Goal: Task Accomplishment & Management: Manage account settings

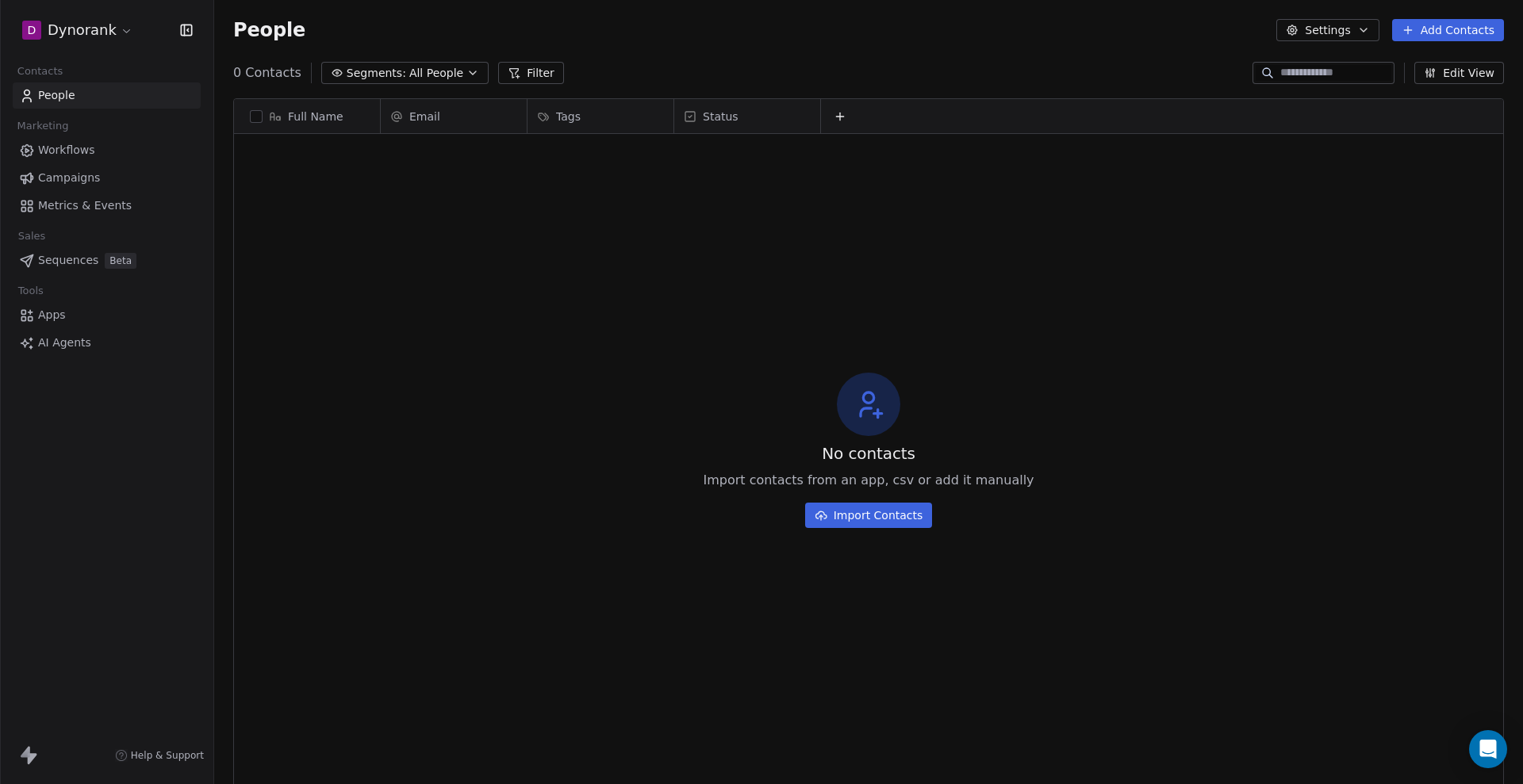
scroll to position [676, 1294]
click at [102, 34] on html "D Dynorank Contacts People Marketing Workflows Campaigns Metrics & Events Sales…" at bounding box center [761, 392] width 1523 height 784
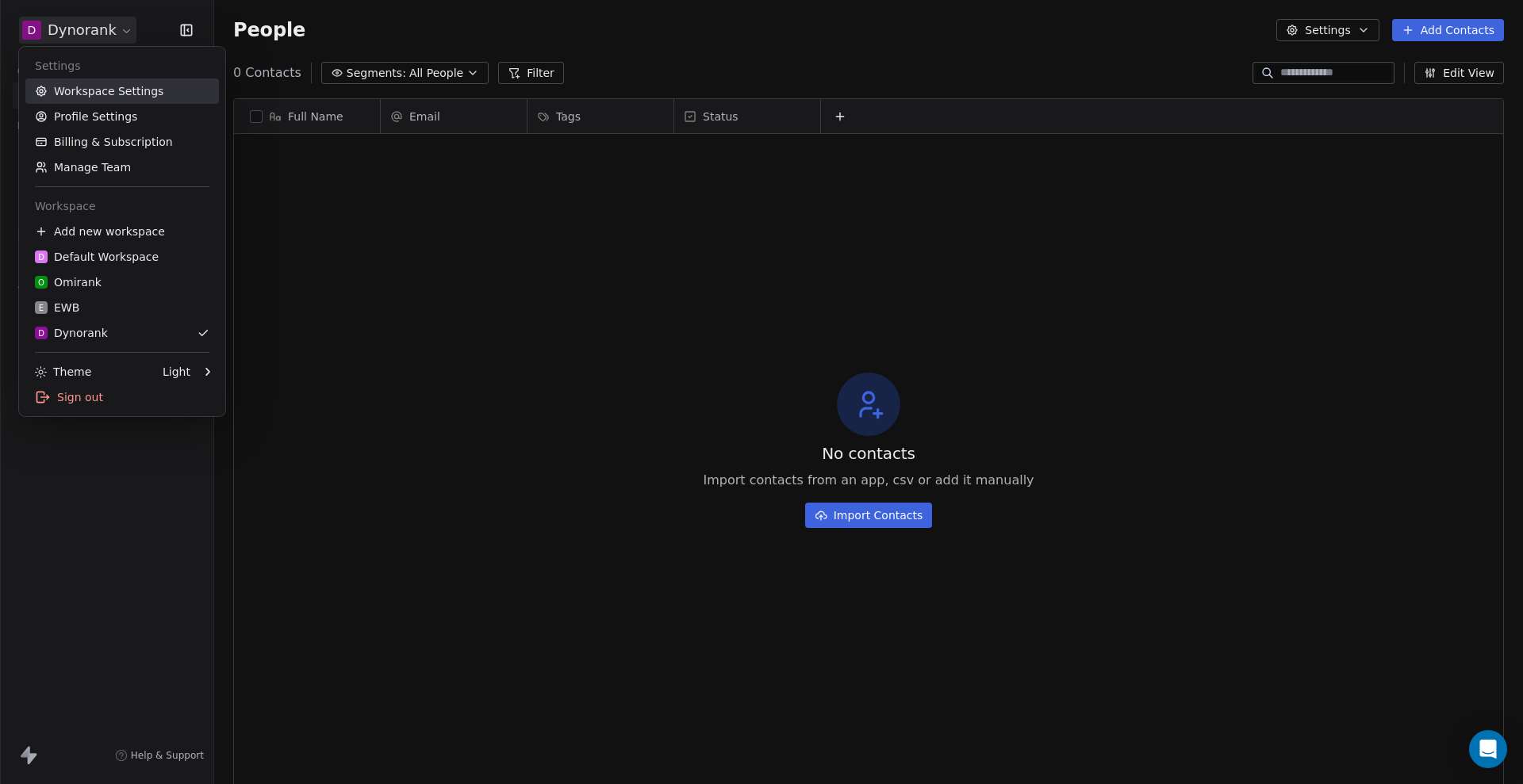
click at [126, 93] on link "Workspace Settings" at bounding box center [122, 91] width 193 height 25
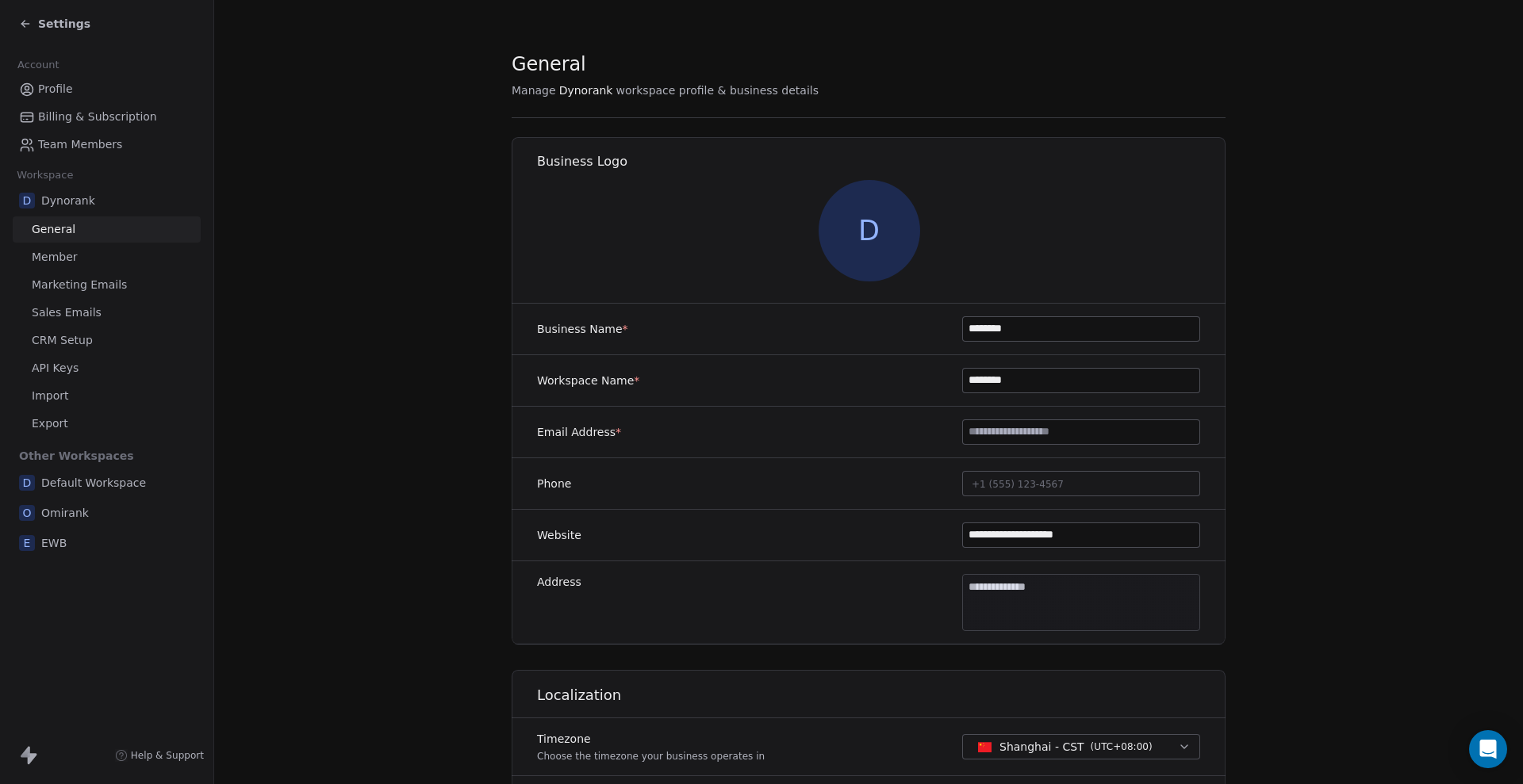
click at [46, 149] on link "CRM Setup" at bounding box center [106, 341] width 188 height 26
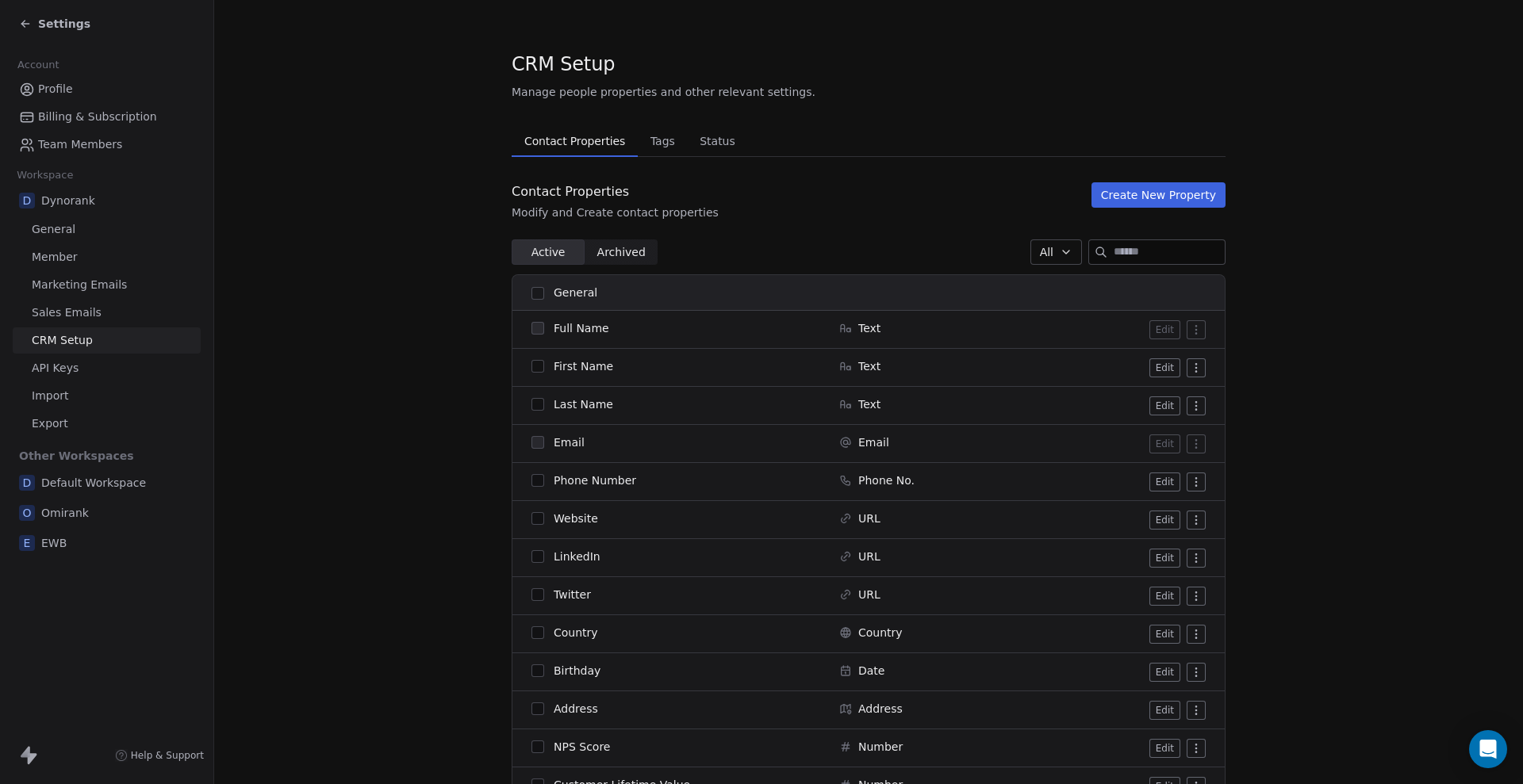
click at [48, 149] on link "API Keys" at bounding box center [106, 368] width 188 height 26
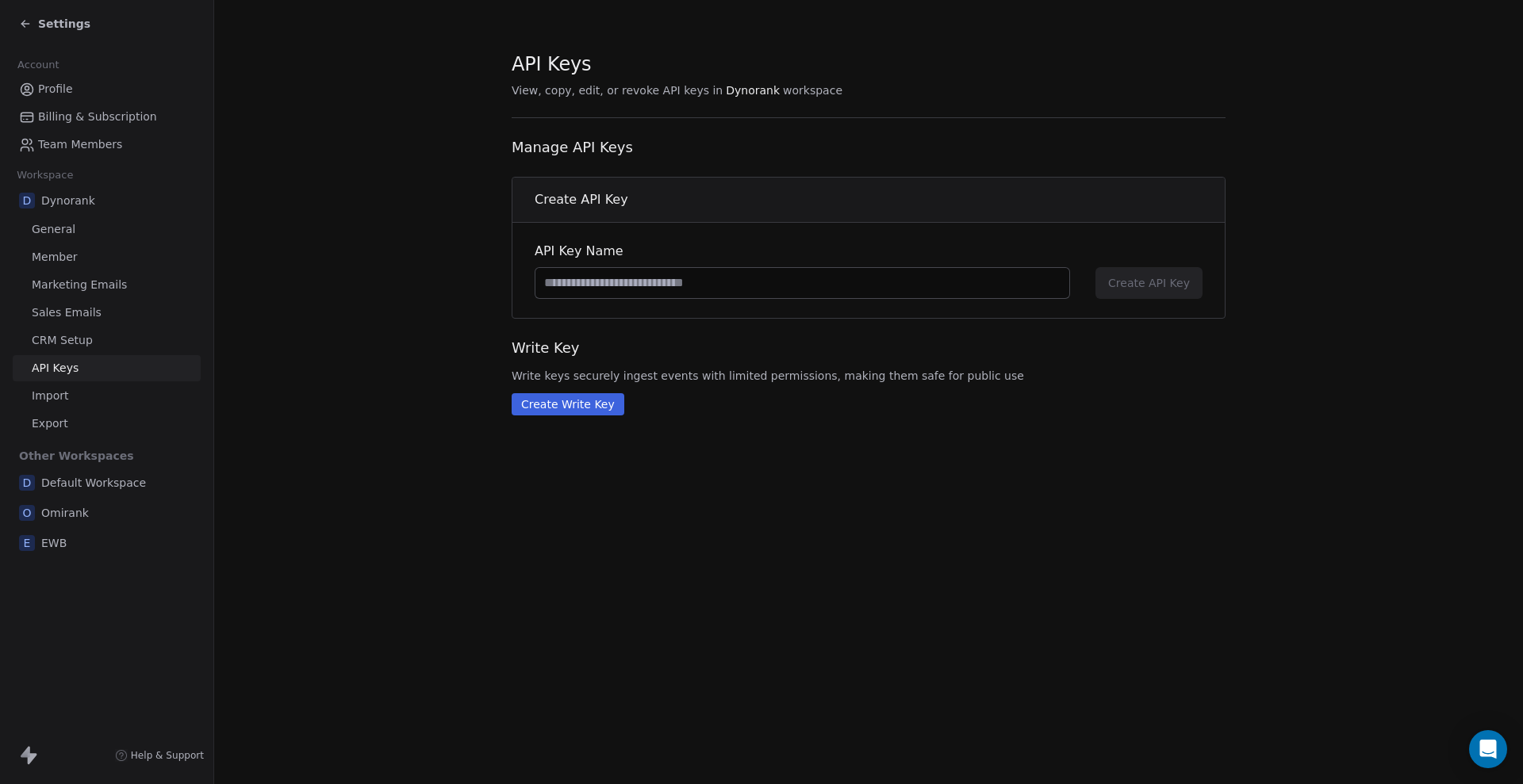
click at [499, 149] on input at bounding box center [801, 283] width 533 height 30
type input "*"
type input "**********"
click at [499, 149] on button "Create API Key" at bounding box center [1149, 283] width 107 height 32
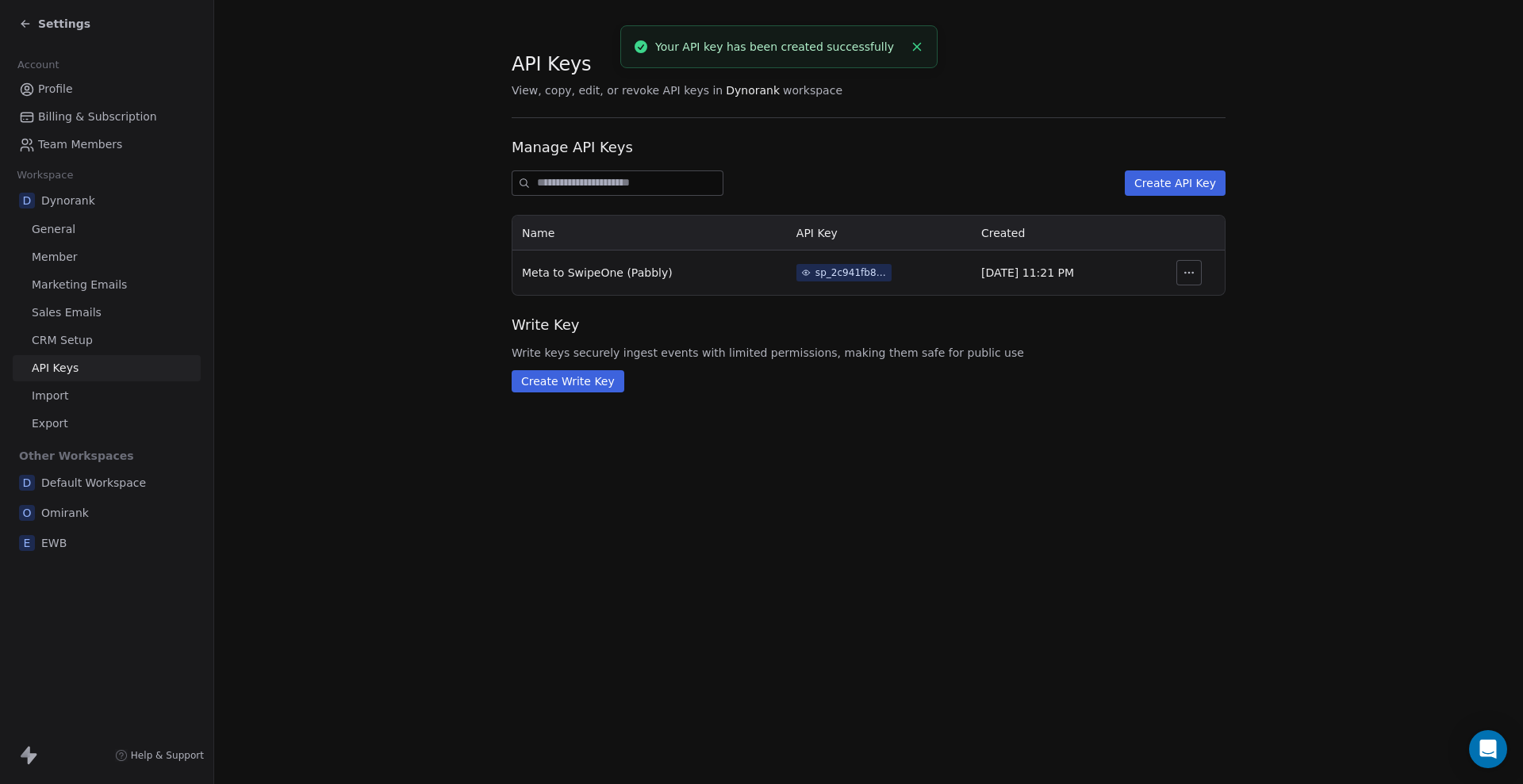
click at [499, 149] on div "sp_2c941fb8401241928d8a968feda0d19e" at bounding box center [851, 272] width 72 height 14
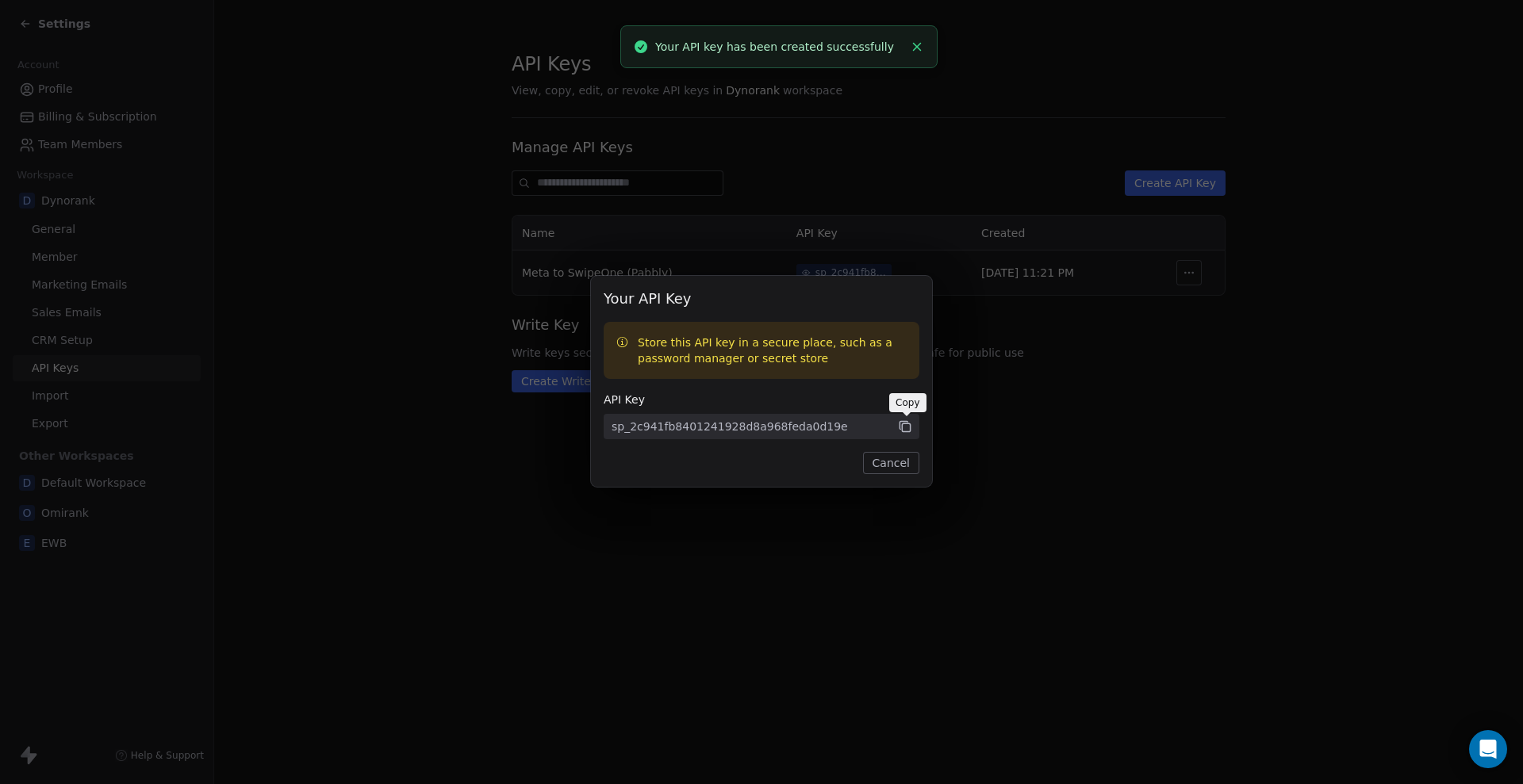
click at [499, 149] on icon at bounding box center [906, 427] width 8 height 8
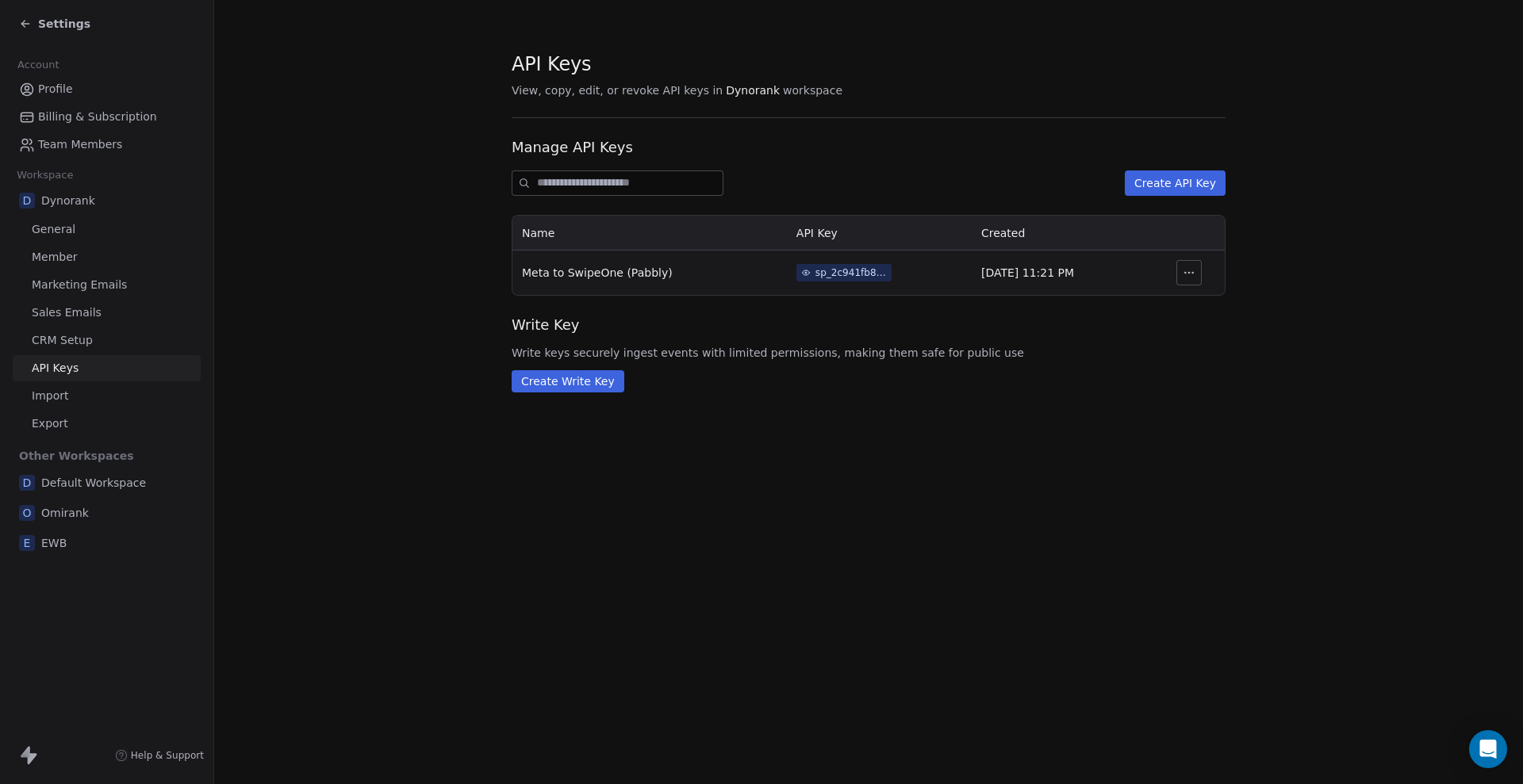
click at [499, 149] on div "Your API Key Store this API key in a secure place, such as a password manager o…" at bounding box center [761, 392] width 1523 height 283
click at [72, 81] on link "Profile" at bounding box center [106, 90] width 188 height 26
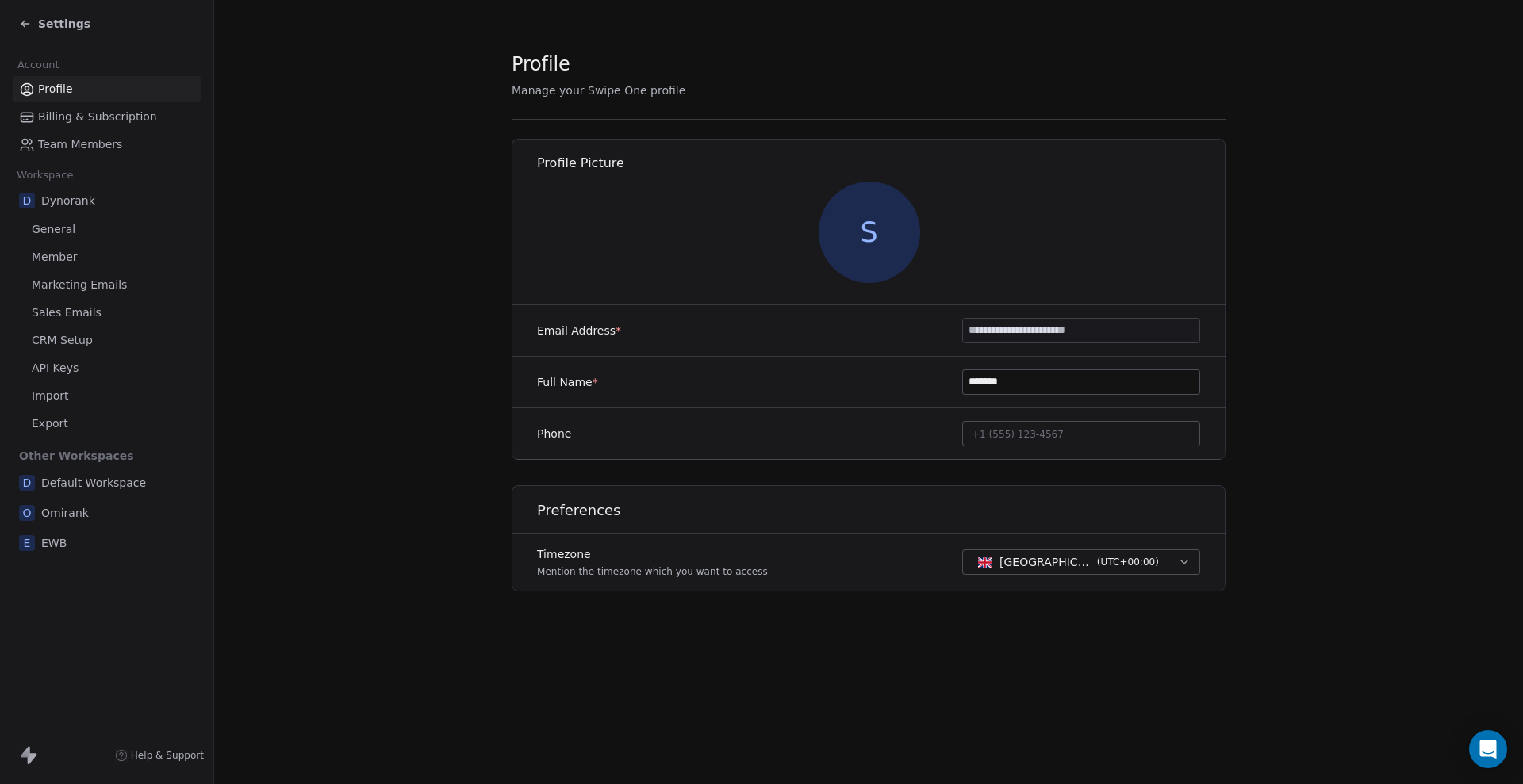
click at [67, 16] on span "Settings" at bounding box center [64, 23] width 53 height 16
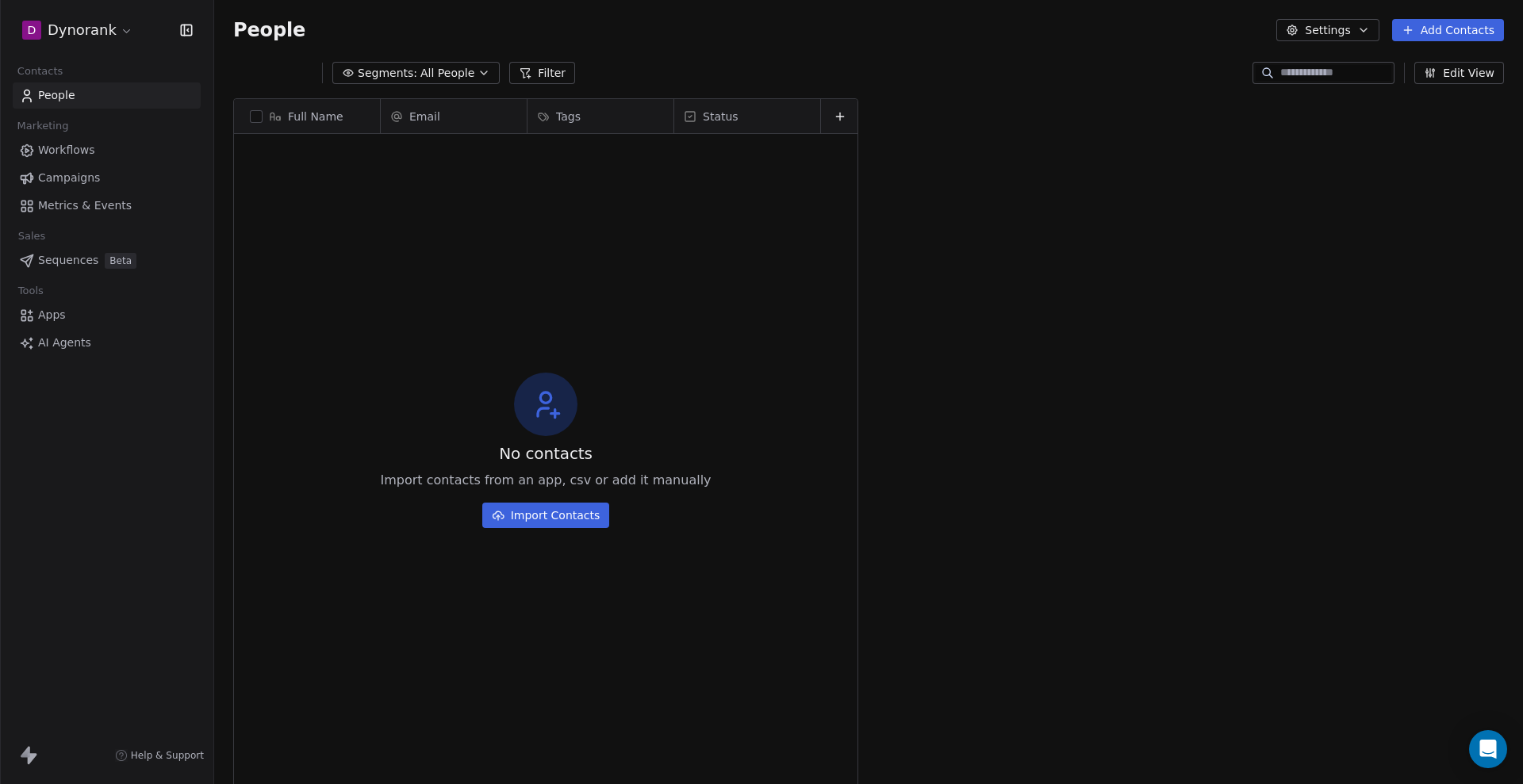
scroll to position [676, 1294]
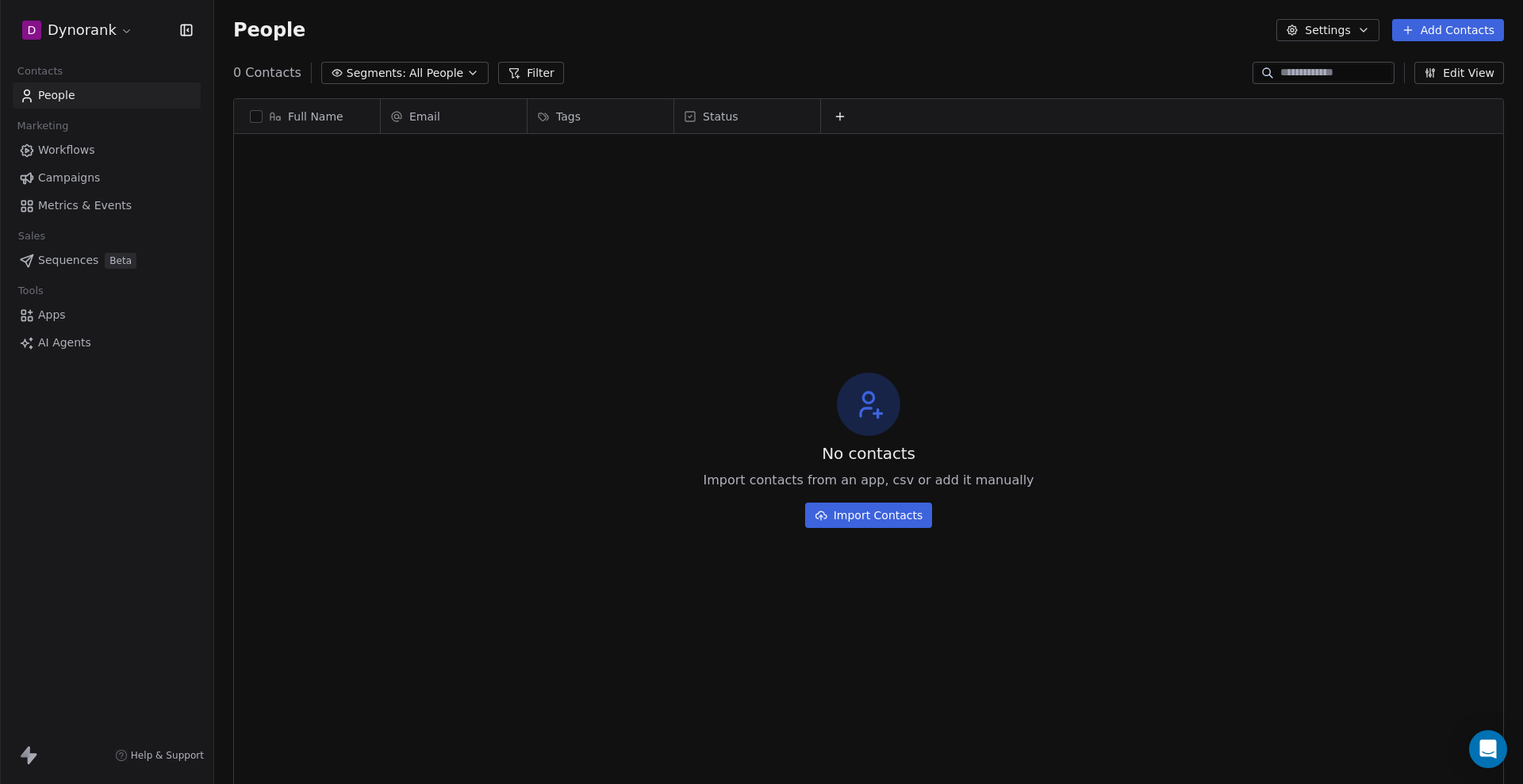
click at [499, 72] on button "Edit View" at bounding box center [1458, 72] width 90 height 22
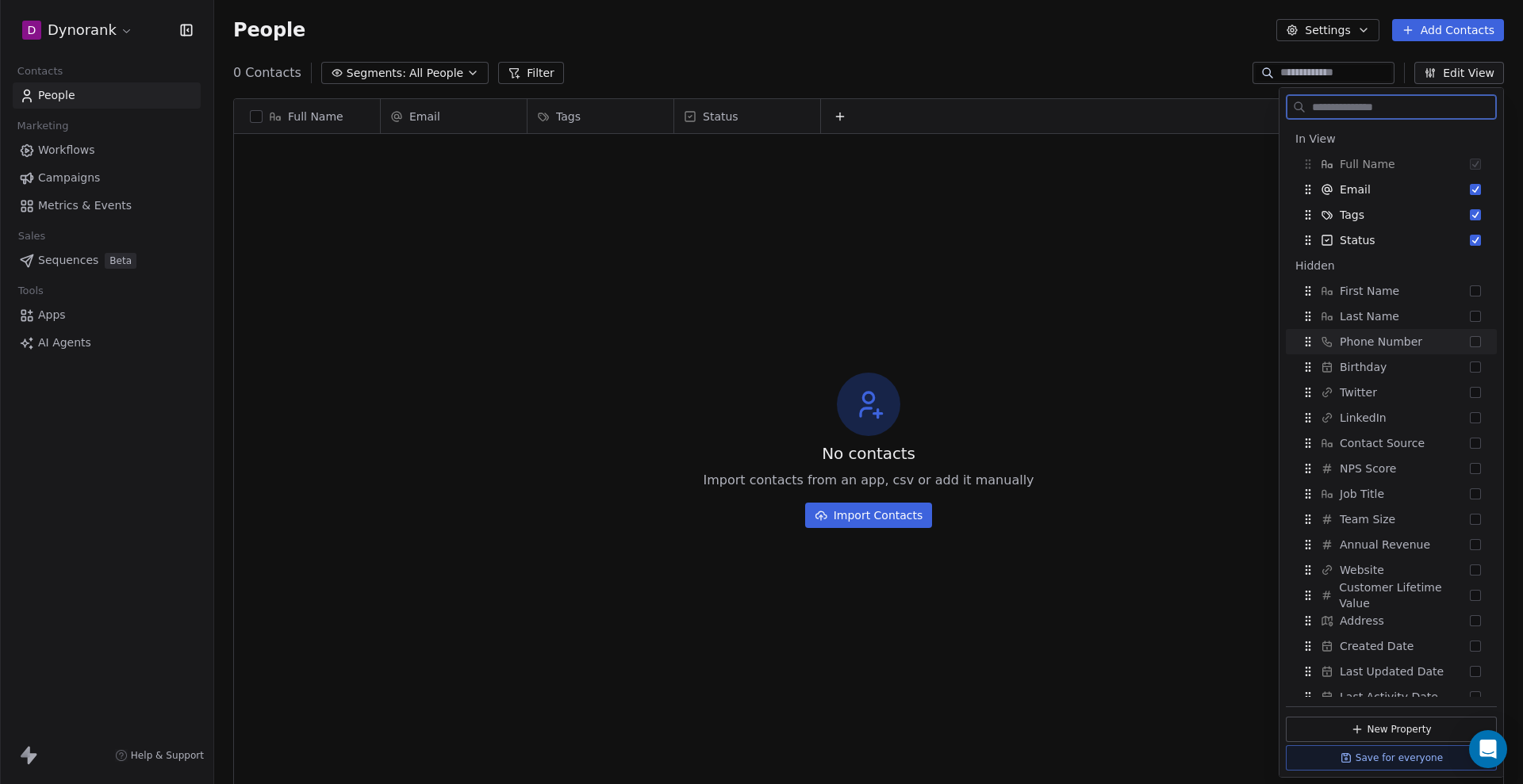
click at [499, 149] on button "Suggestions" at bounding box center [1475, 342] width 12 height 12
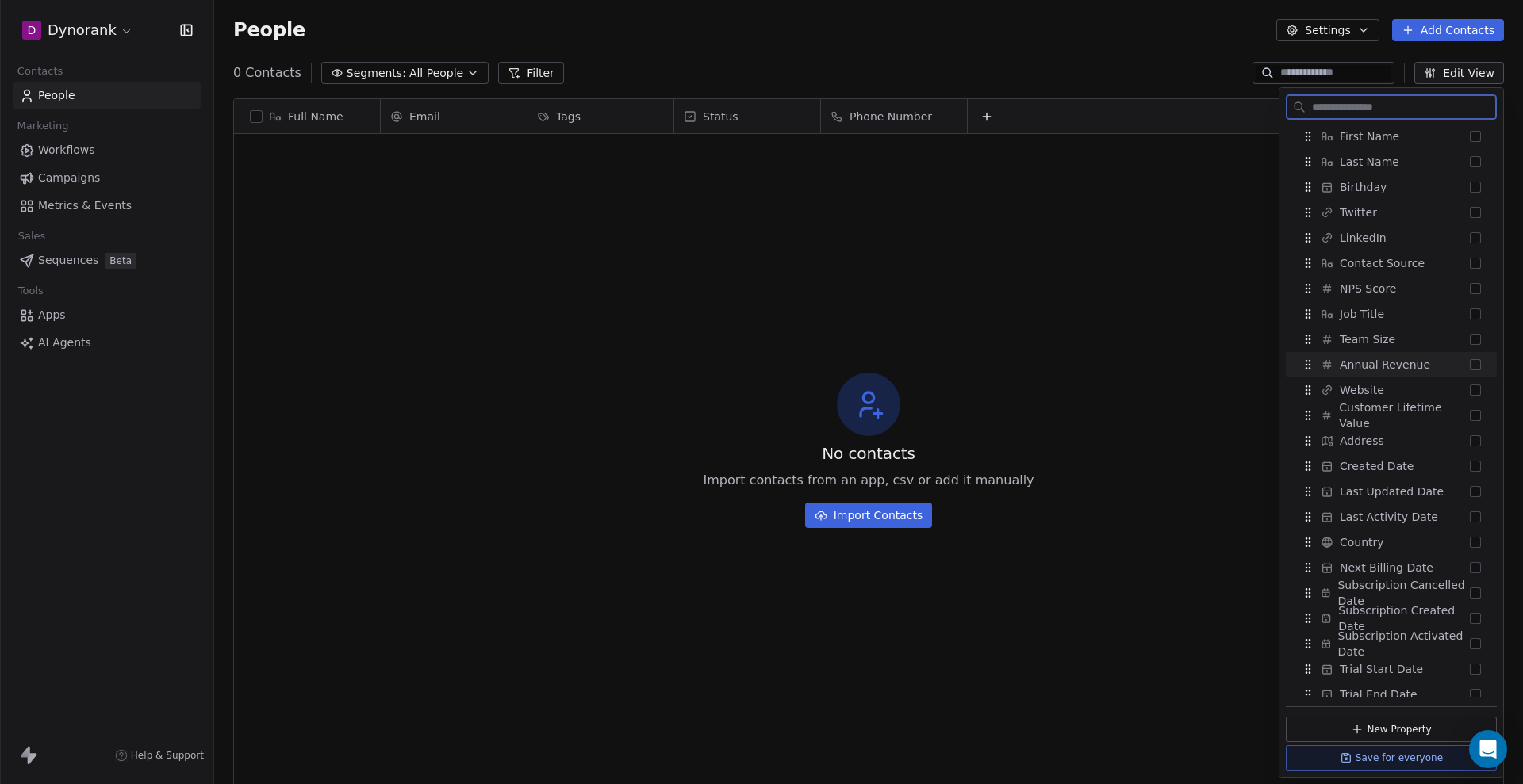
scroll to position [198, 0]
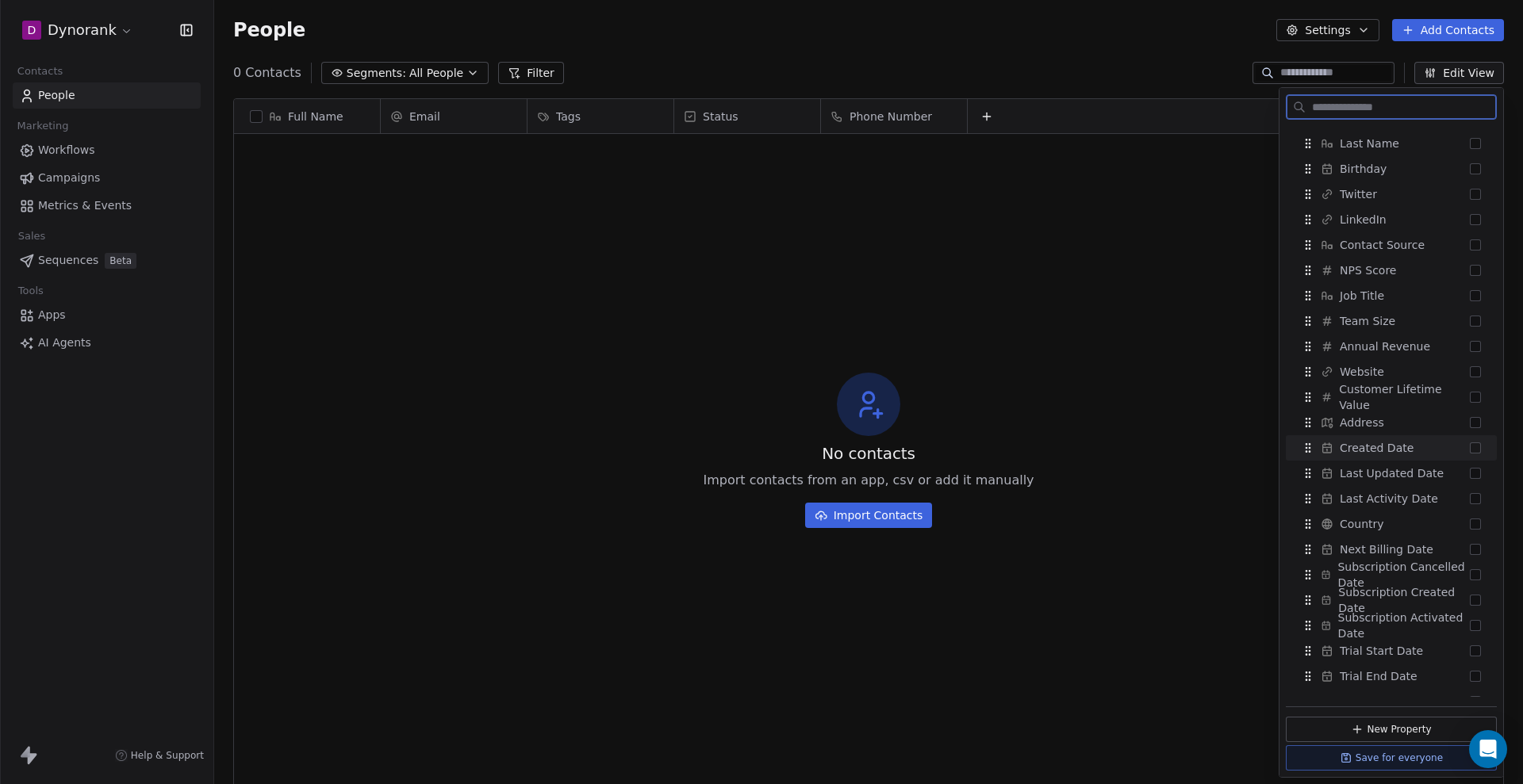
click at [499, 149] on button "Suggestions" at bounding box center [1475, 448] width 12 height 12
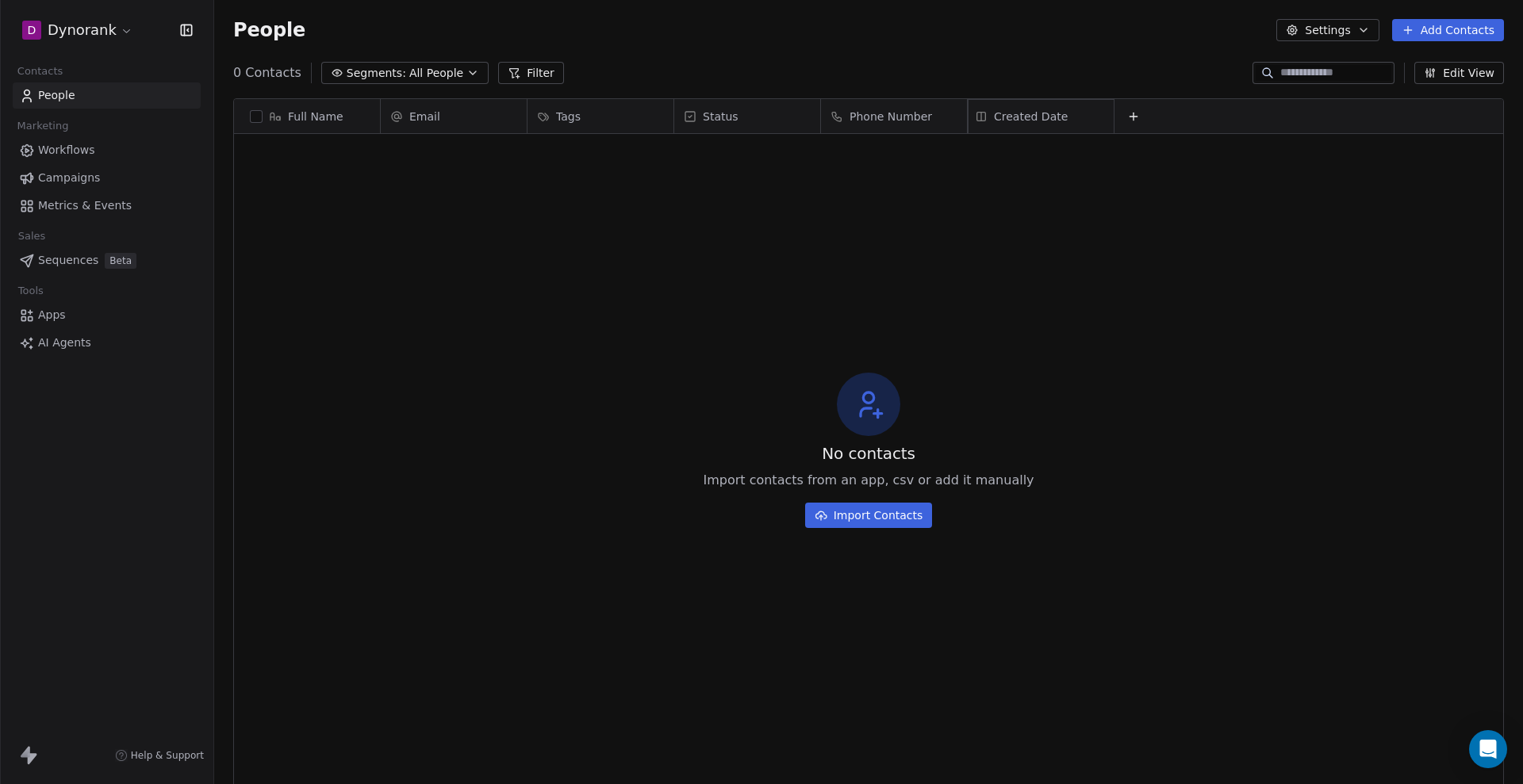
drag, startPoint x: 1014, startPoint y: 116, endPoint x: 270, endPoint y: 116, distance: 744.0
click at [270, 116] on div "Full Name Email Tags Status Phone Number Created Date AWST Created Date To pick…" at bounding box center [869, 118] width 1269 height 38
drag, startPoint x: 1045, startPoint y: 117, endPoint x: 370, endPoint y: 156, distance: 676.1
click at [372, 137] on div "Full Name Email Tags Status Phone Number Created Date AWST Created Date To pick…" at bounding box center [869, 118] width 1269 height 38
drag, startPoint x: 1020, startPoint y: 119, endPoint x: 262, endPoint y: 131, distance: 758.1
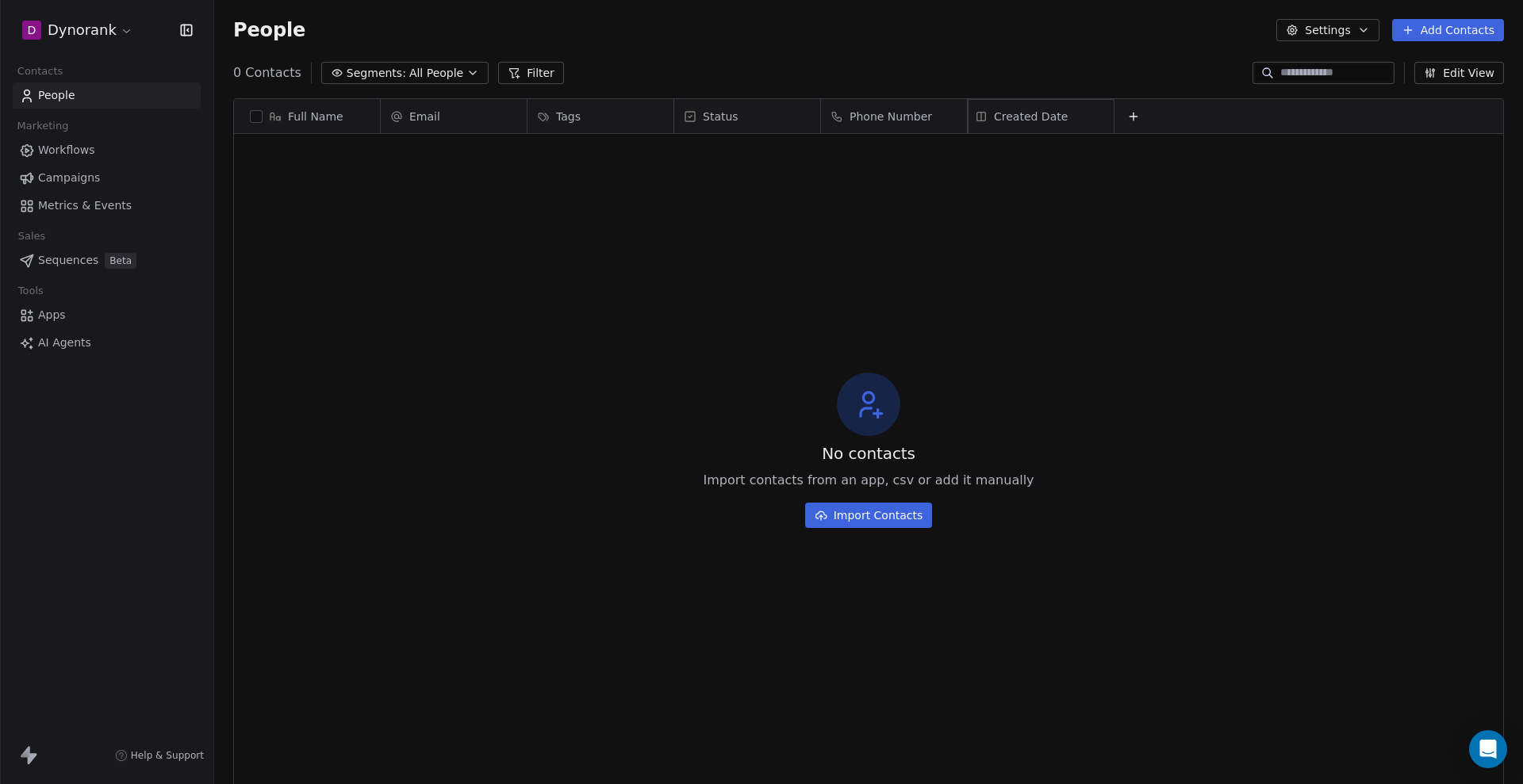
click at [262, 131] on div "Full Name Email Tags Status Phone Number Created Date AWST Created Date To pick…" at bounding box center [869, 118] width 1269 height 38
drag, startPoint x: 1051, startPoint y: 113, endPoint x: 386, endPoint y: 122, distance: 665.1
click at [386, 122] on div "Full Name Email Tags Status Phone Number Created Date AWST Created Date To pick…" at bounding box center [869, 118] width 1269 height 38
drag, startPoint x: 1015, startPoint y: 119, endPoint x: 427, endPoint y: 108, distance: 588.1
click at [427, 108] on div "Full Name Email Tags Status Phone Number Created Date AWST Created Date To pick…" at bounding box center [869, 118] width 1269 height 38
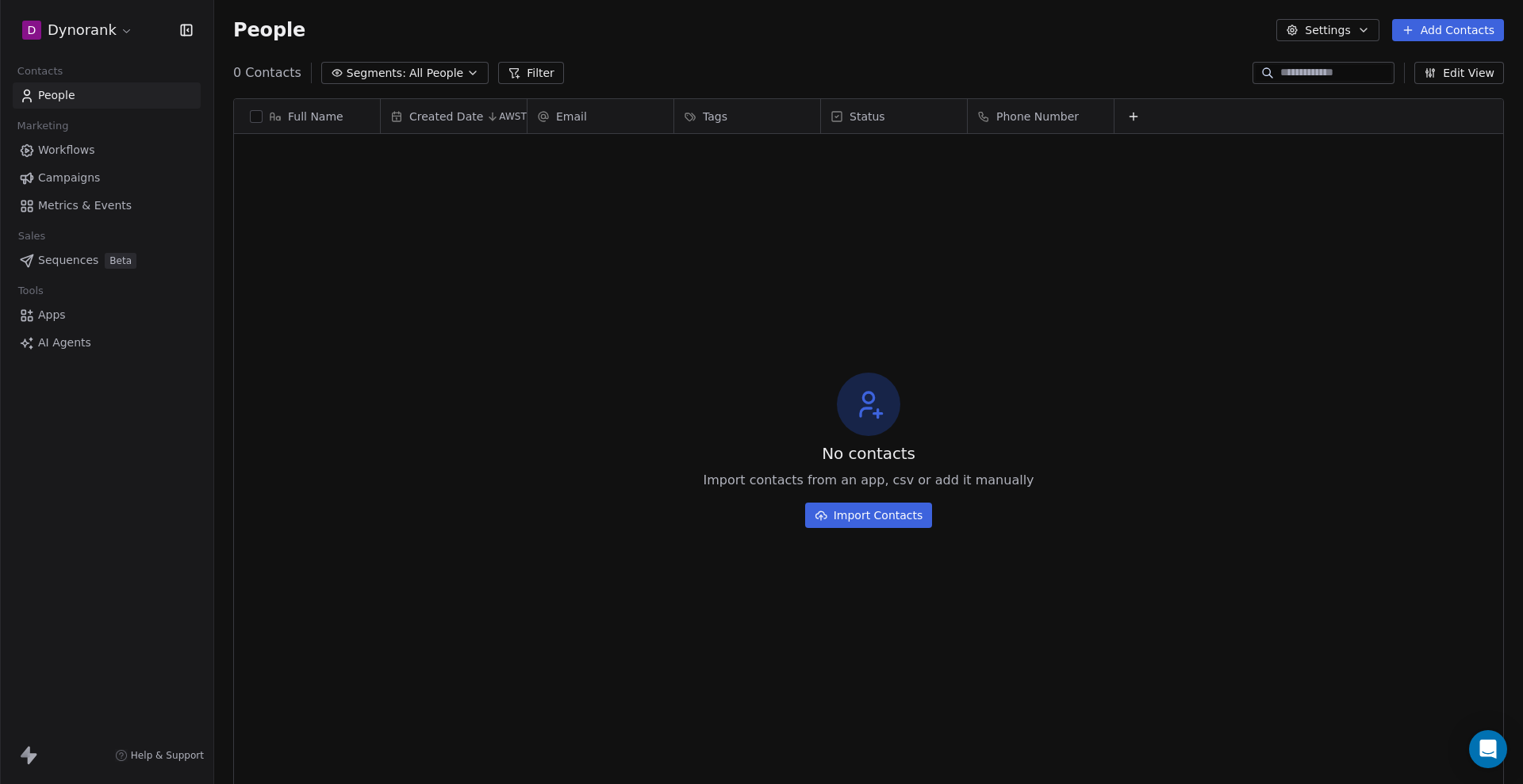
click at [499, 113] on span "AWST" at bounding box center [513, 116] width 28 height 12
click at [499, 149] on html "D Dynorank Contacts People Marketing Workflows Campaigns Metrics & Events Sales…" at bounding box center [761, 392] width 1523 height 784
drag, startPoint x: 309, startPoint y: 113, endPoint x: 476, endPoint y: 113, distance: 167.0
click at [476, 113] on div "Full Name Created Date AWST Email Tags Status Phone Number To pick up a draggab…" at bounding box center [869, 118] width 1269 height 38
click at [348, 149] on div "No contacts Import contacts from an app, csv or add it manually Import Contacts" at bounding box center [869, 450] width 1269 height 625
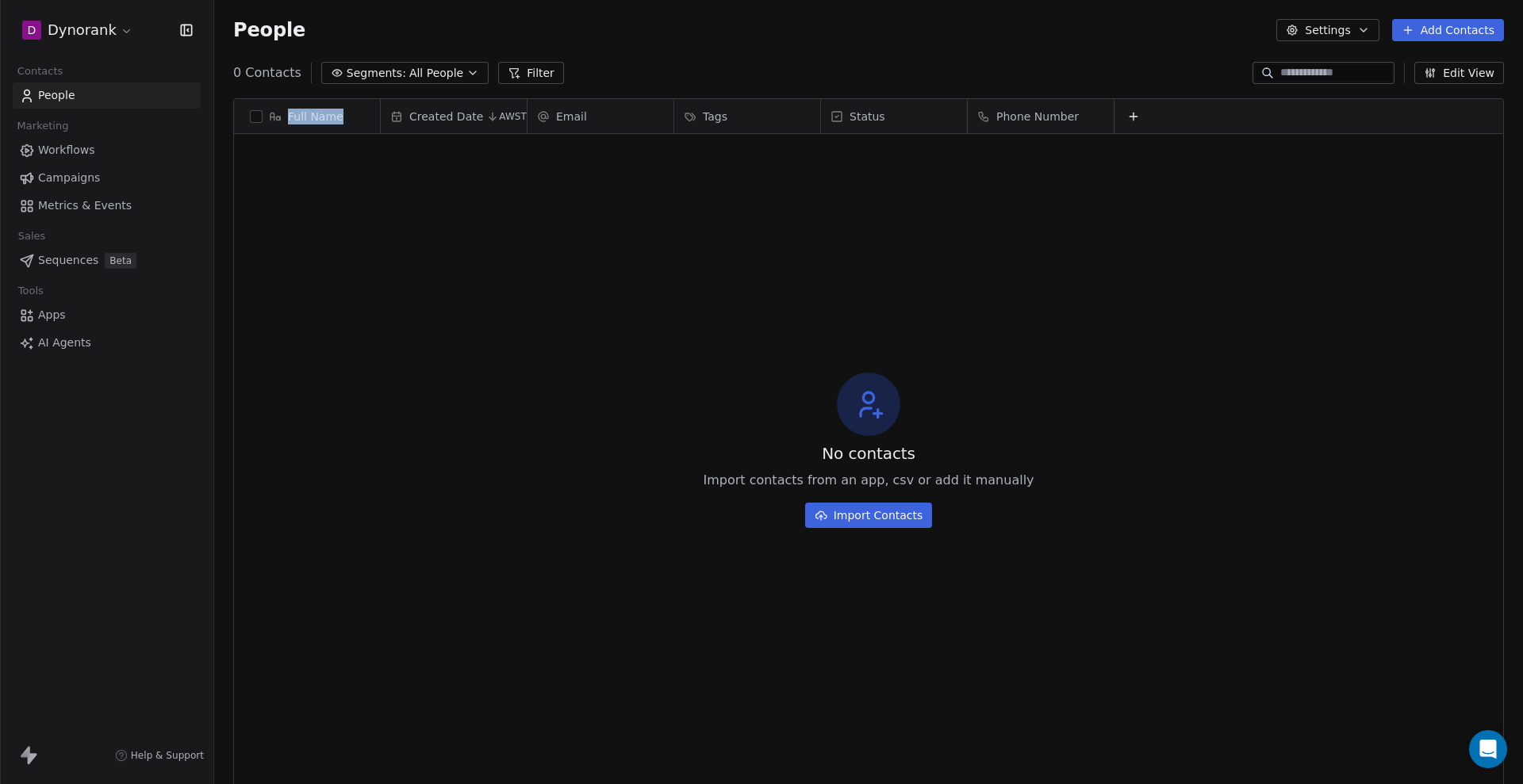
drag, startPoint x: 282, startPoint y: 111, endPoint x: 345, endPoint y: 127, distance: 65.0
click at [345, 127] on div "Full Name" at bounding box center [307, 116] width 146 height 34
click at [440, 149] on html "D Dynorank Contacts People Marketing Workflows Campaigns Metrics & Events Sales…" at bounding box center [761, 392] width 1523 height 784
drag, startPoint x: 450, startPoint y: 115, endPoint x: 1027, endPoint y: 124, distance: 577.1
click at [499, 124] on div "Full Name Created Date AWST Email Tags Status Phone Number Created Date To pick…" at bounding box center [869, 118] width 1269 height 38
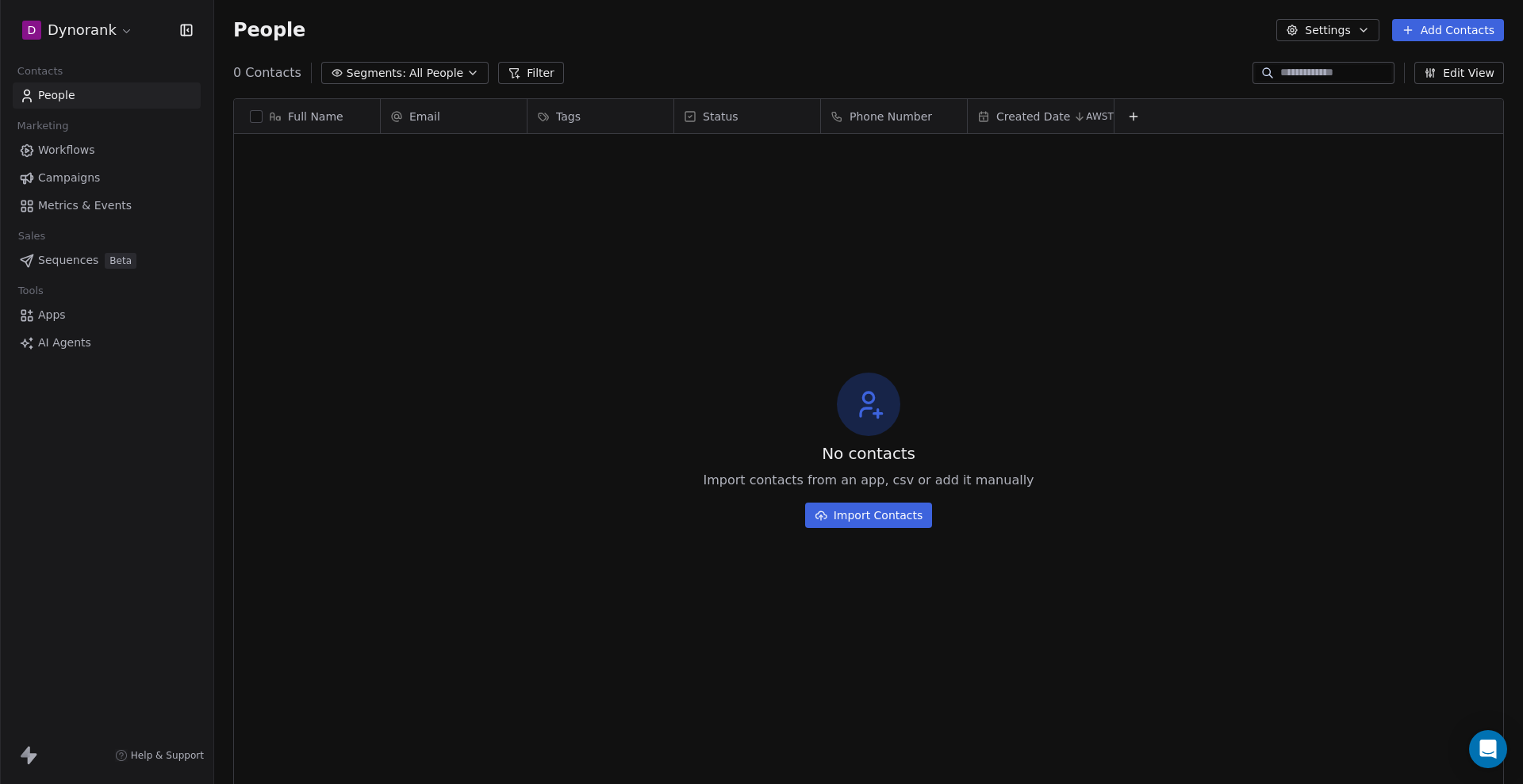
click at [499, 74] on button "Edit View" at bounding box center [1458, 72] width 90 height 22
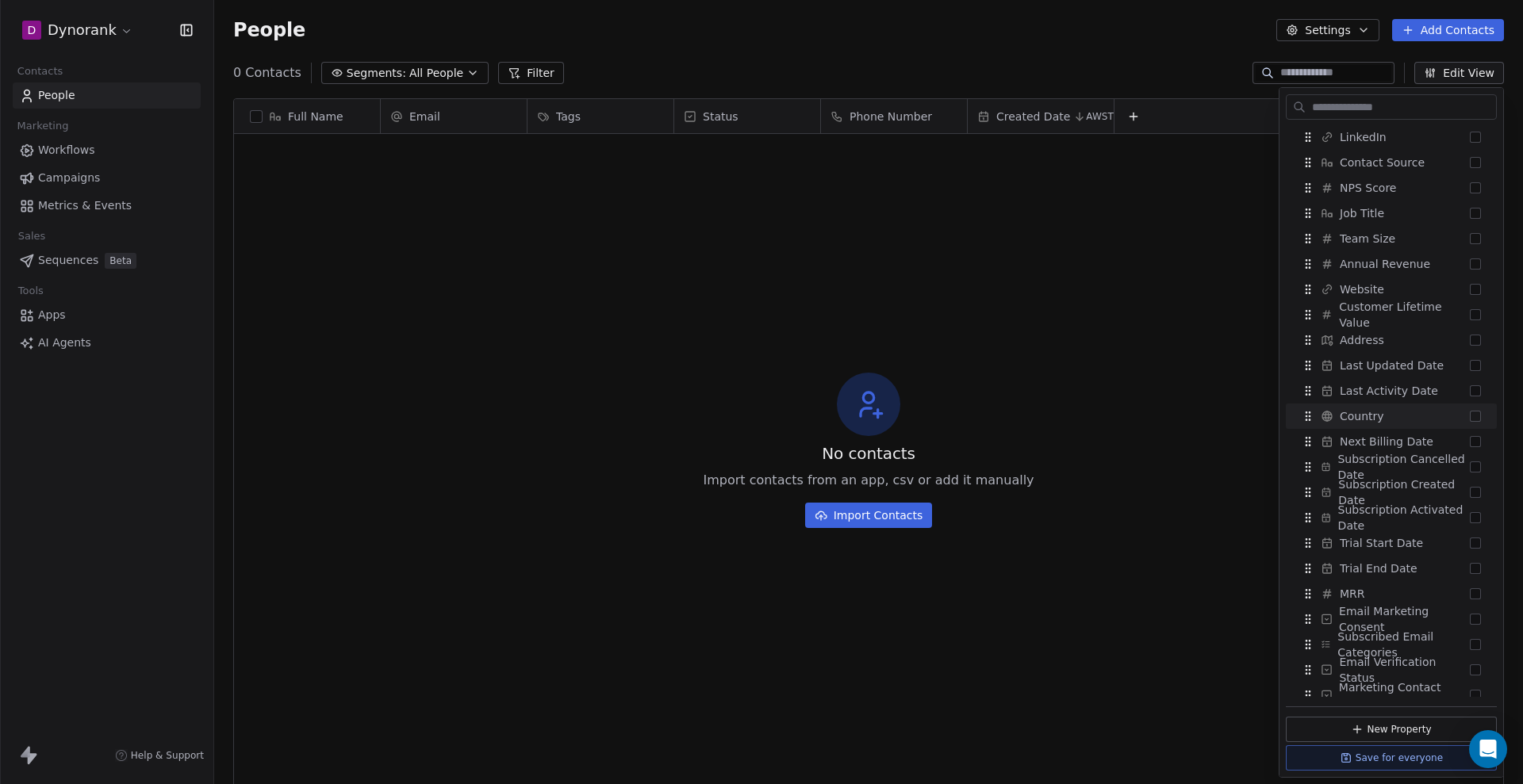
scroll to position [308, 0]
click at [499, 149] on div "No contacts Import contacts from an app, csv or add it manually Import Contacts" at bounding box center [869, 450] width 1269 height 625
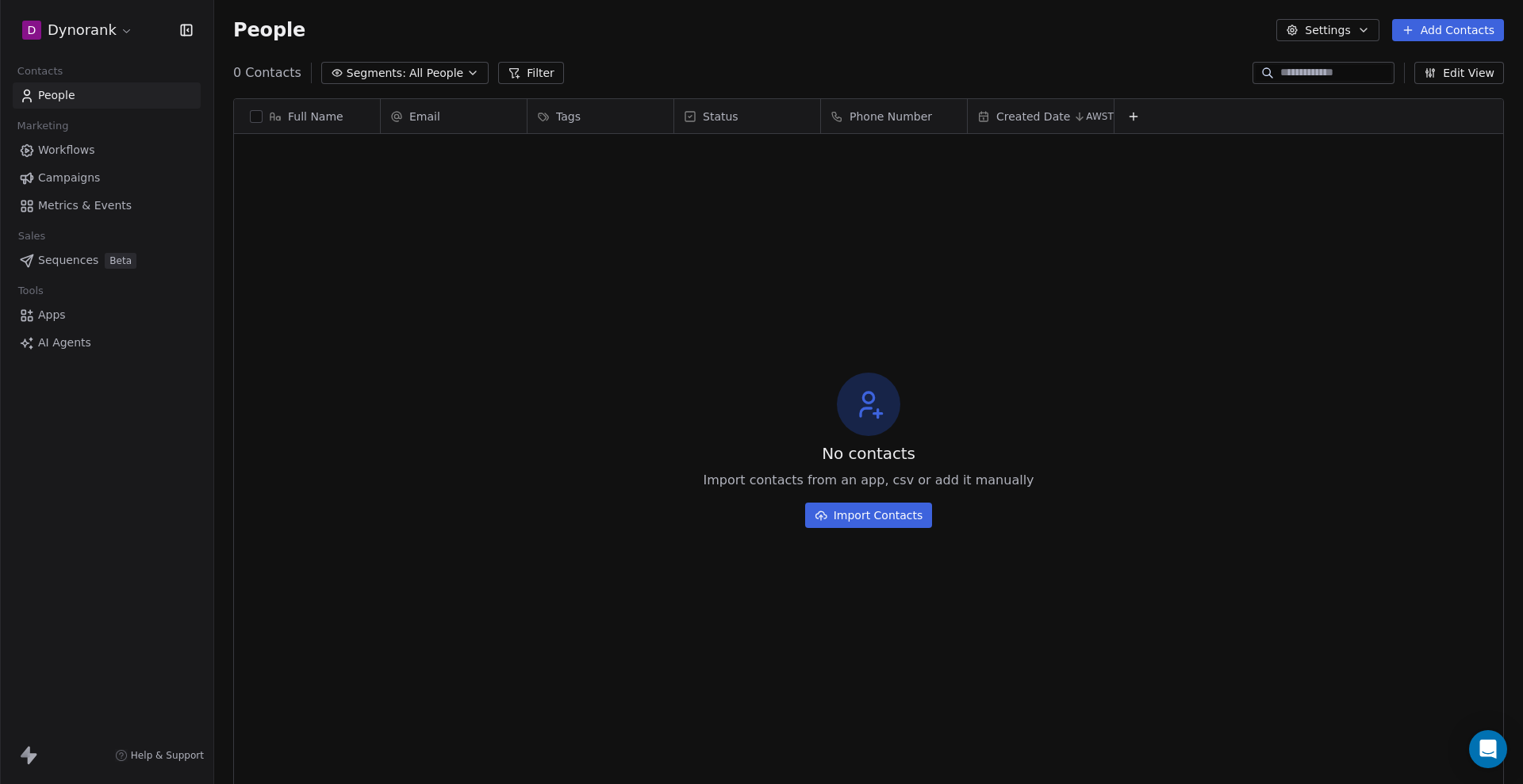
click at [499, 31] on button "Add Contacts" at bounding box center [1447, 30] width 112 height 22
drag, startPoint x: 1302, startPoint y: 176, endPoint x: 1447, endPoint y: 99, distance: 164.2
click at [499, 149] on html "D Dynorank Contacts People Marketing Workflows Campaigns Metrics & Events Sales…" at bounding box center [761, 392] width 1523 height 784
click at [499, 76] on button "Edit View" at bounding box center [1458, 72] width 90 height 22
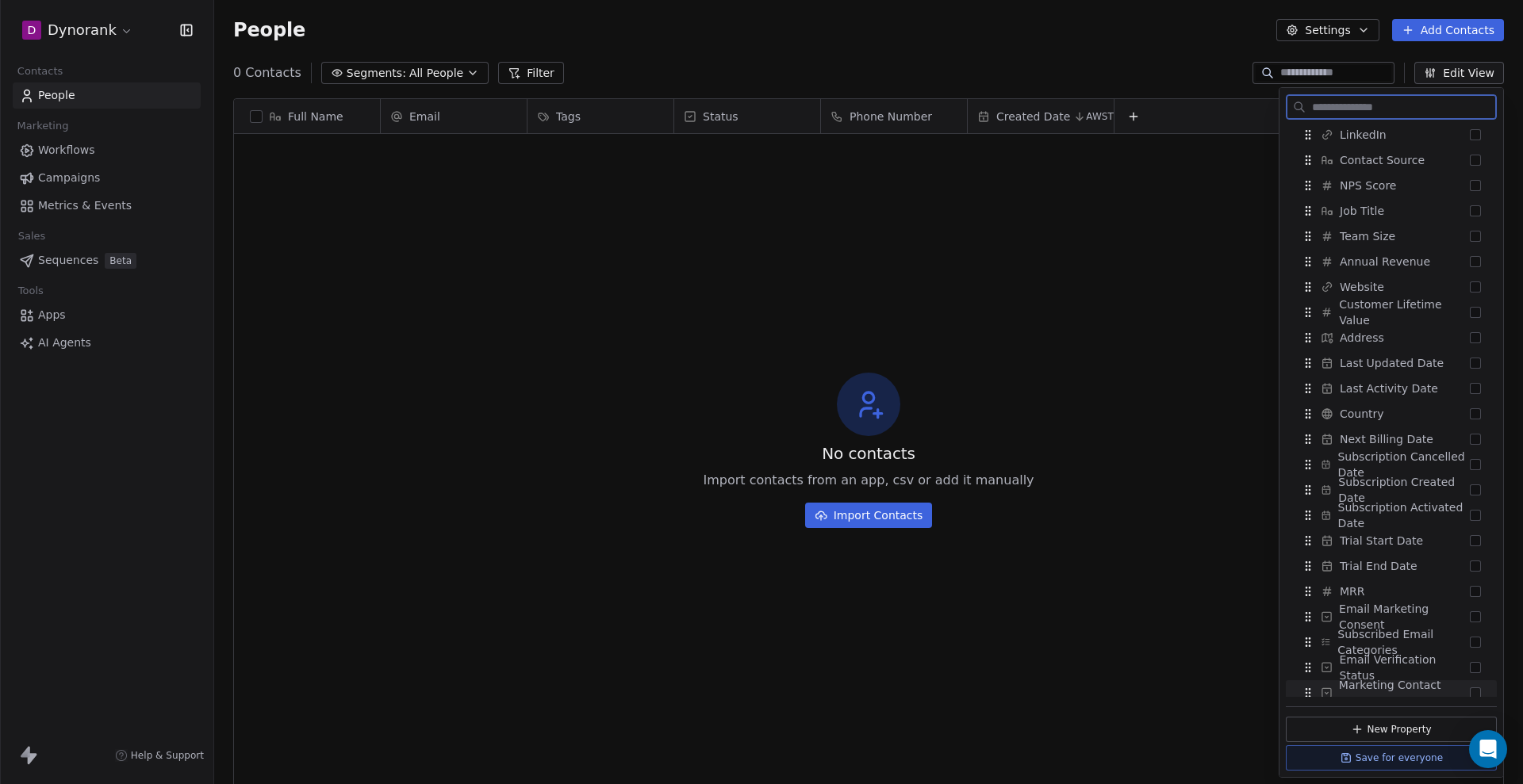
click at [499, 149] on button "New Property" at bounding box center [1391, 729] width 211 height 25
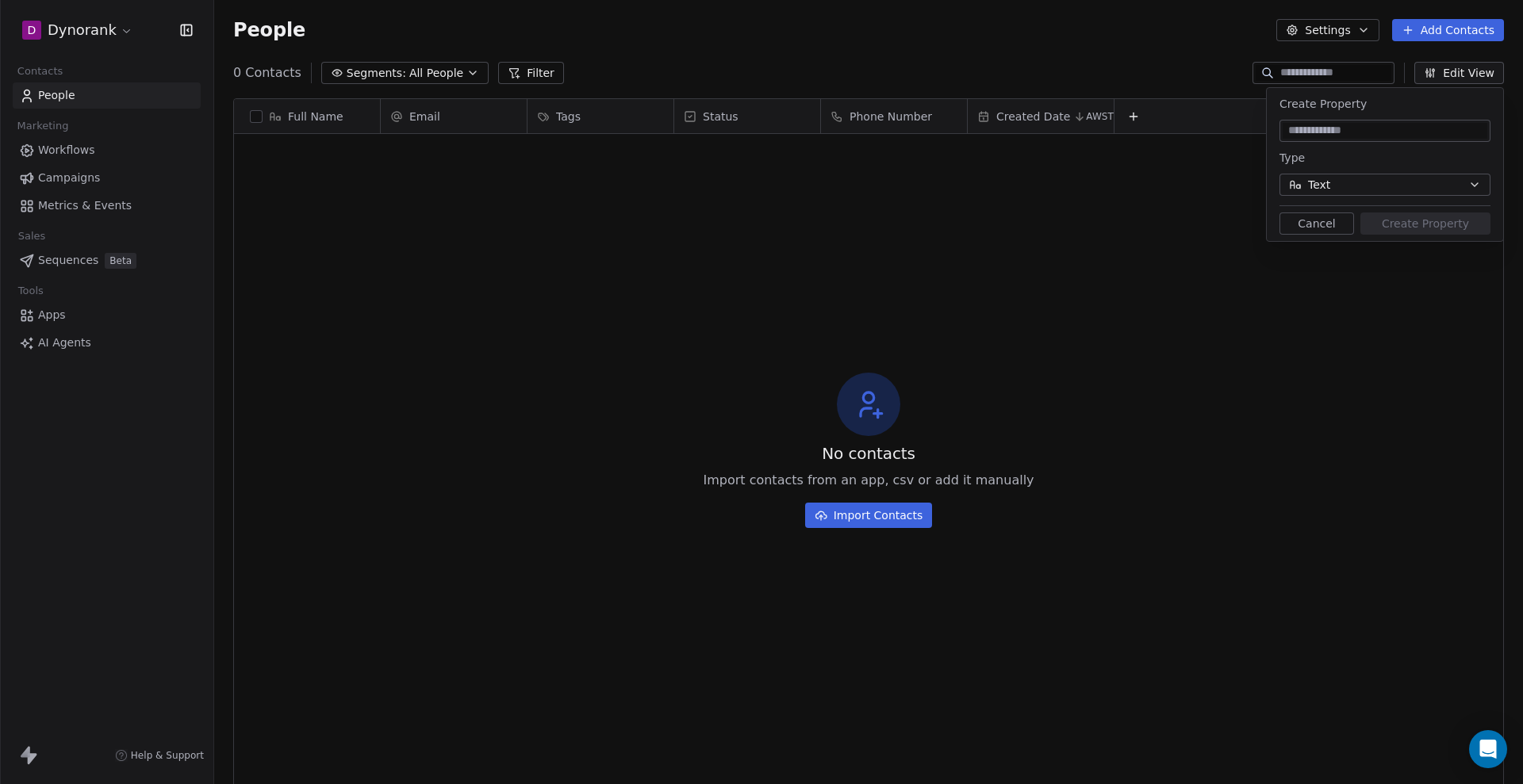
click at [499, 75] on button "Edit View" at bounding box center [1458, 72] width 90 height 22
click at [499, 149] on button "Cancel" at bounding box center [1316, 224] width 75 height 22
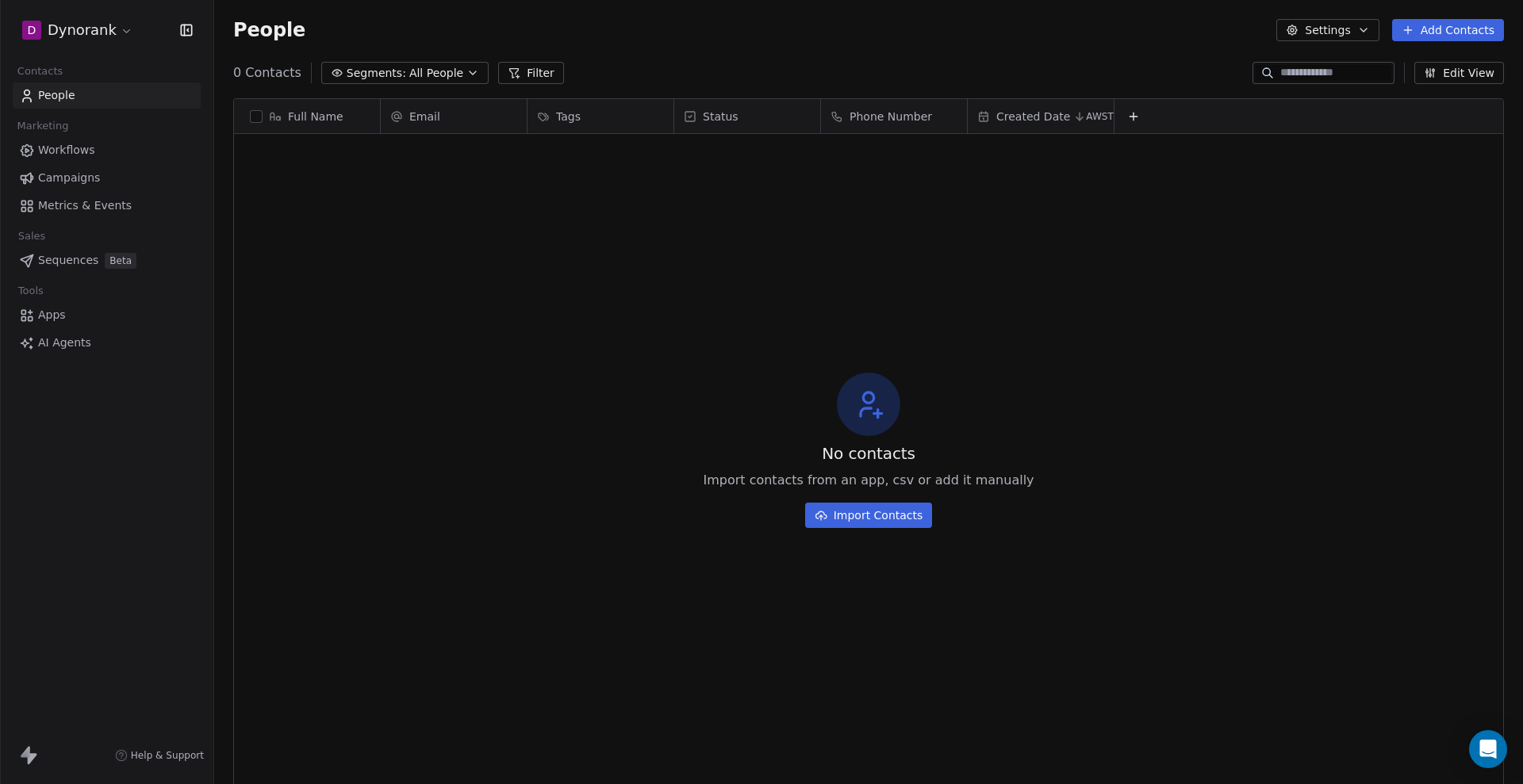
click at [499, 83] on button "Edit View" at bounding box center [1458, 72] width 90 height 22
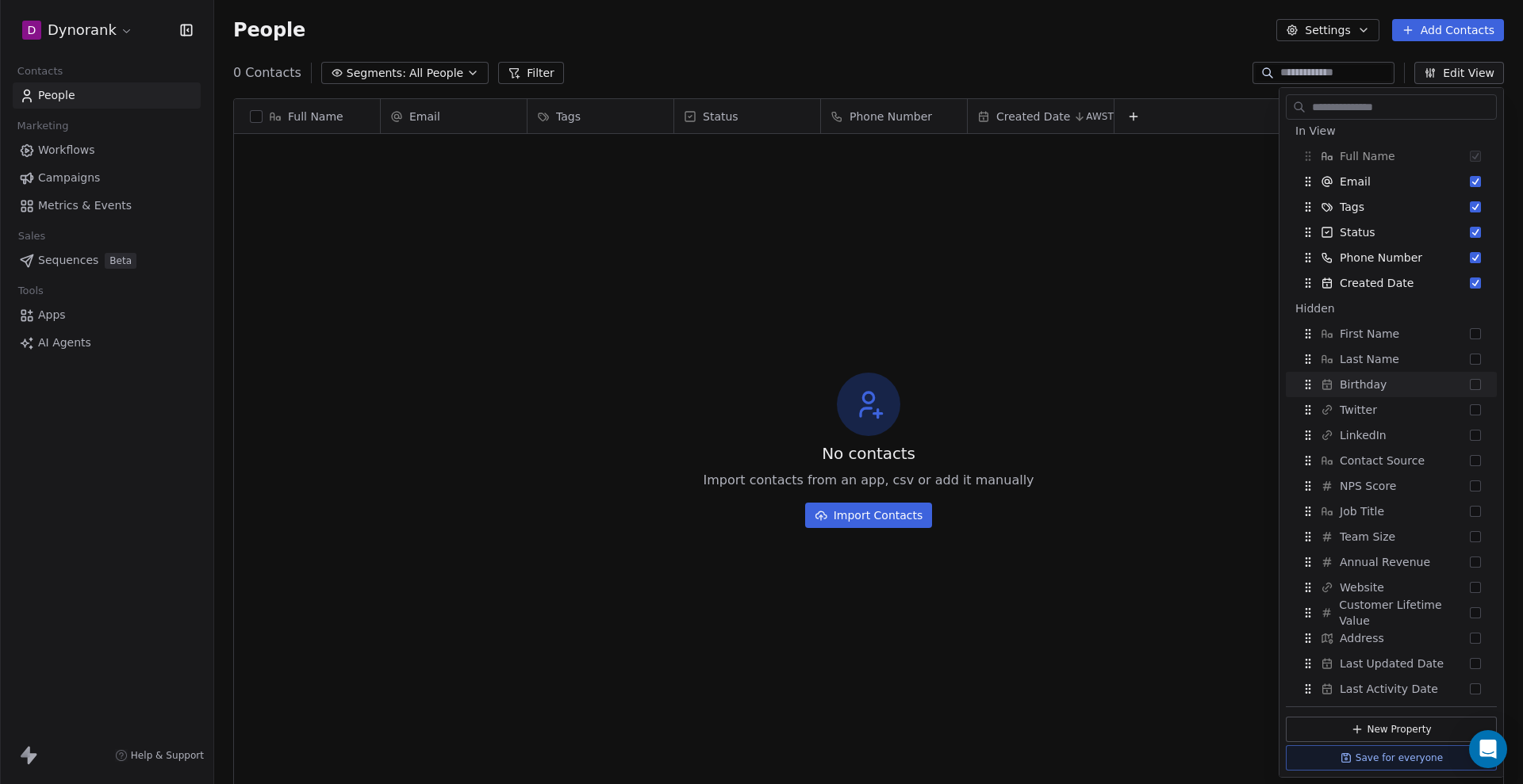
scroll to position [0, 0]
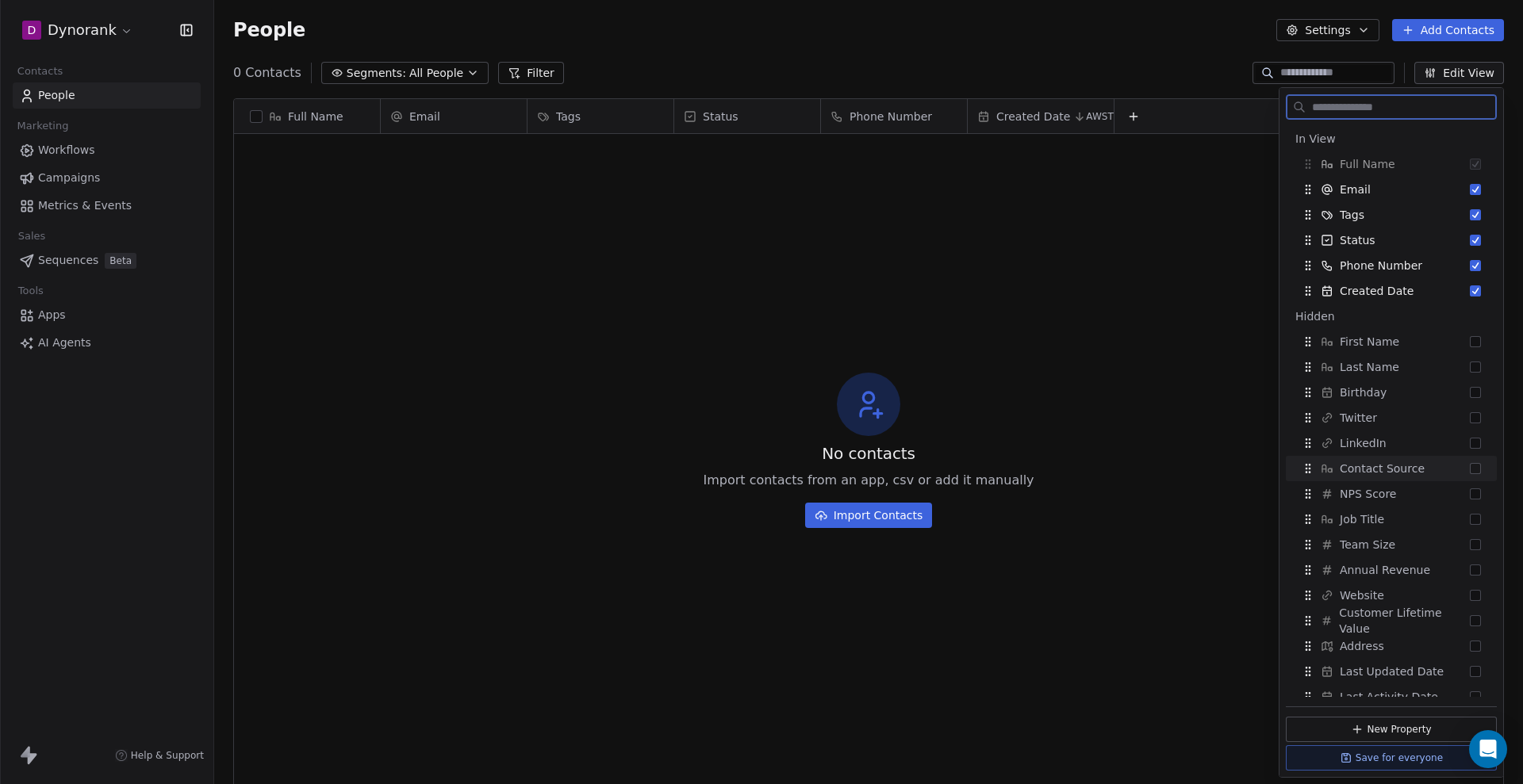
click at [499, 149] on span "Contact Source" at bounding box center [1382, 468] width 85 height 16
click at [499, 149] on span "Contact Source" at bounding box center [1382, 316] width 85 height 16
click at [499, 149] on icon "Suggestions" at bounding box center [1307, 341] width 12 height 12
click at [499, 149] on button "Suggestions" at bounding box center [1475, 316] width 12 height 12
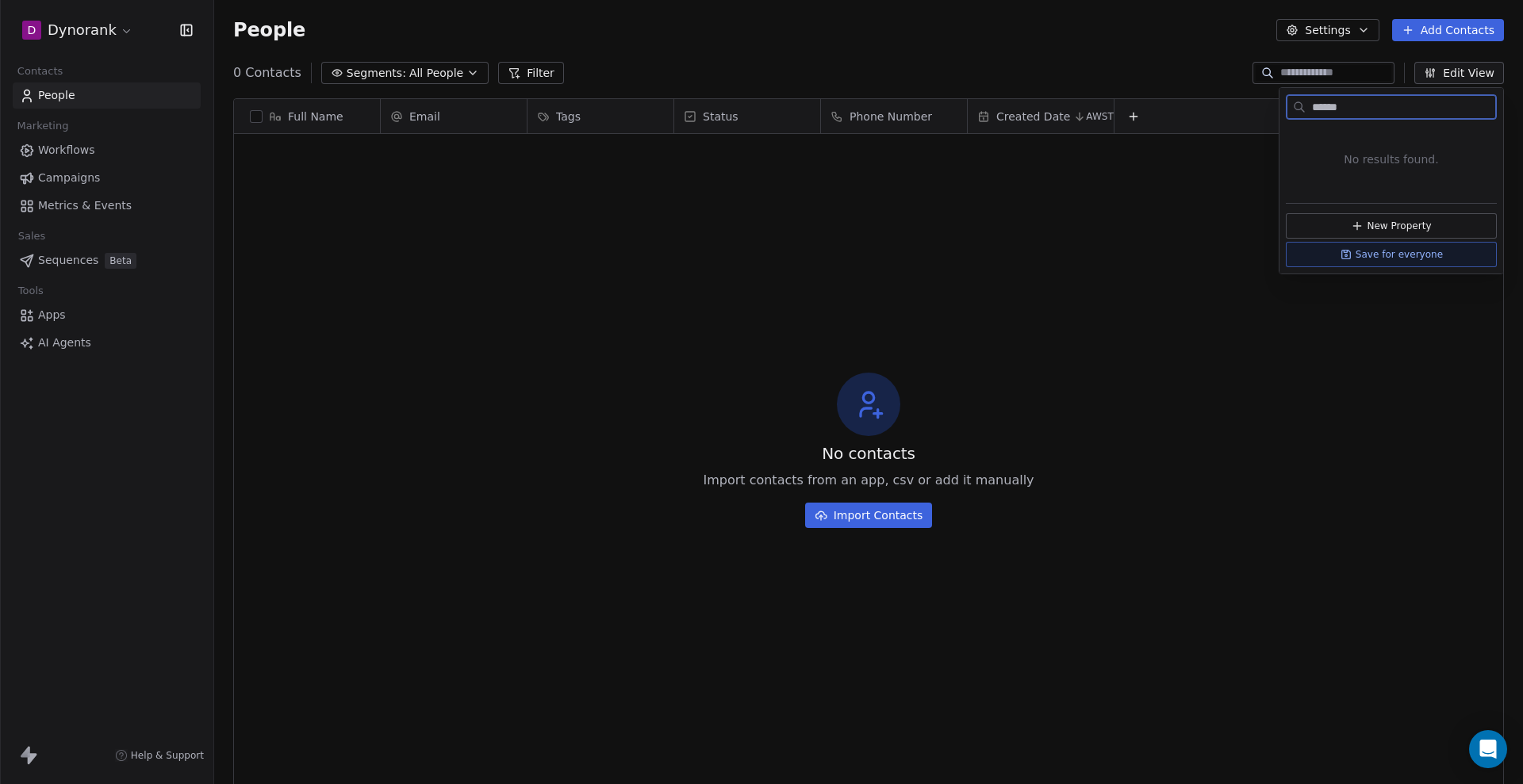
type input "******"
click at [499, 149] on button "New Property" at bounding box center [1391, 226] width 211 height 25
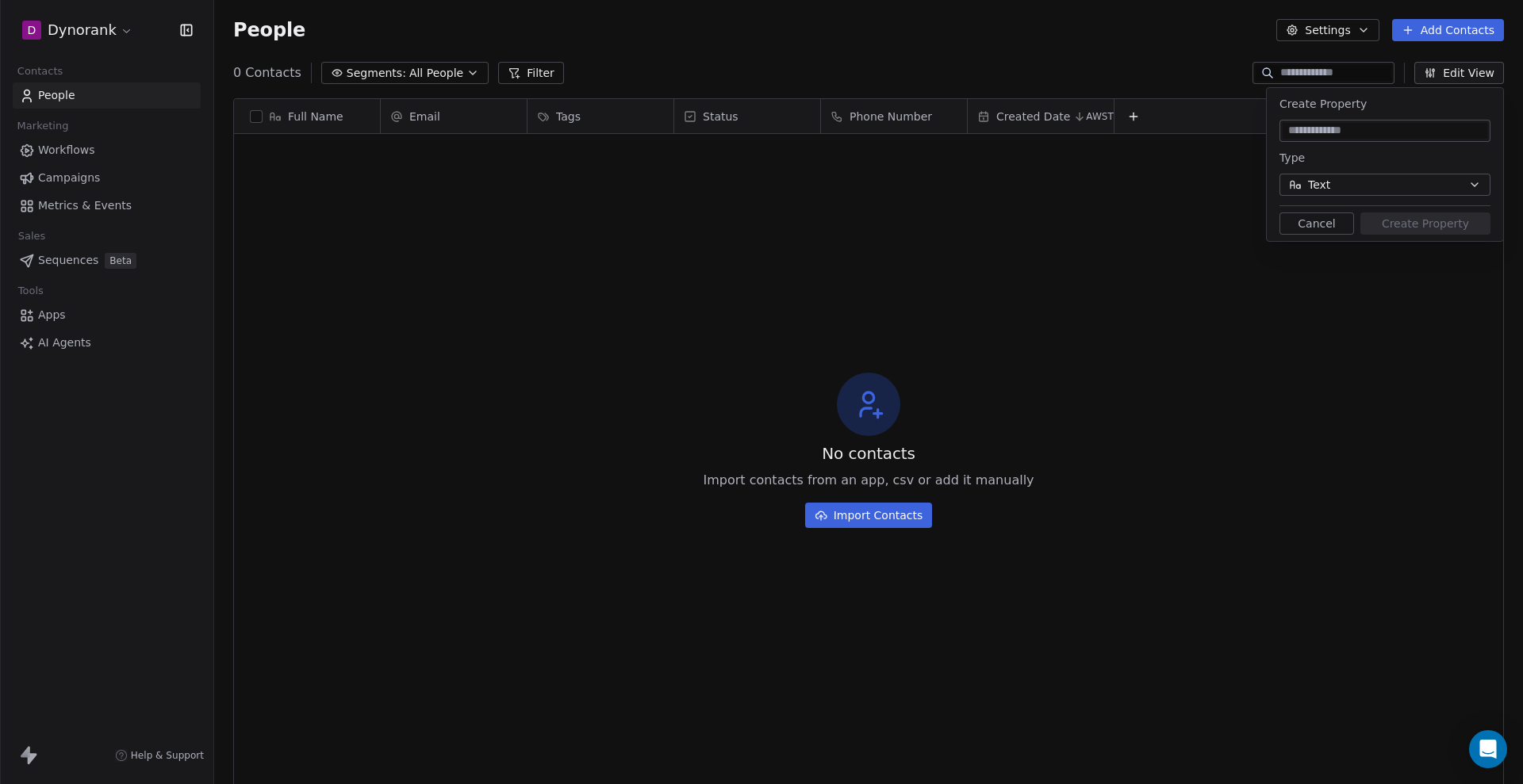
click at [499, 133] on input at bounding box center [1384, 131] width 205 height 16
type input "******"
click at [499, 149] on button "Create Property" at bounding box center [1425, 224] width 130 height 22
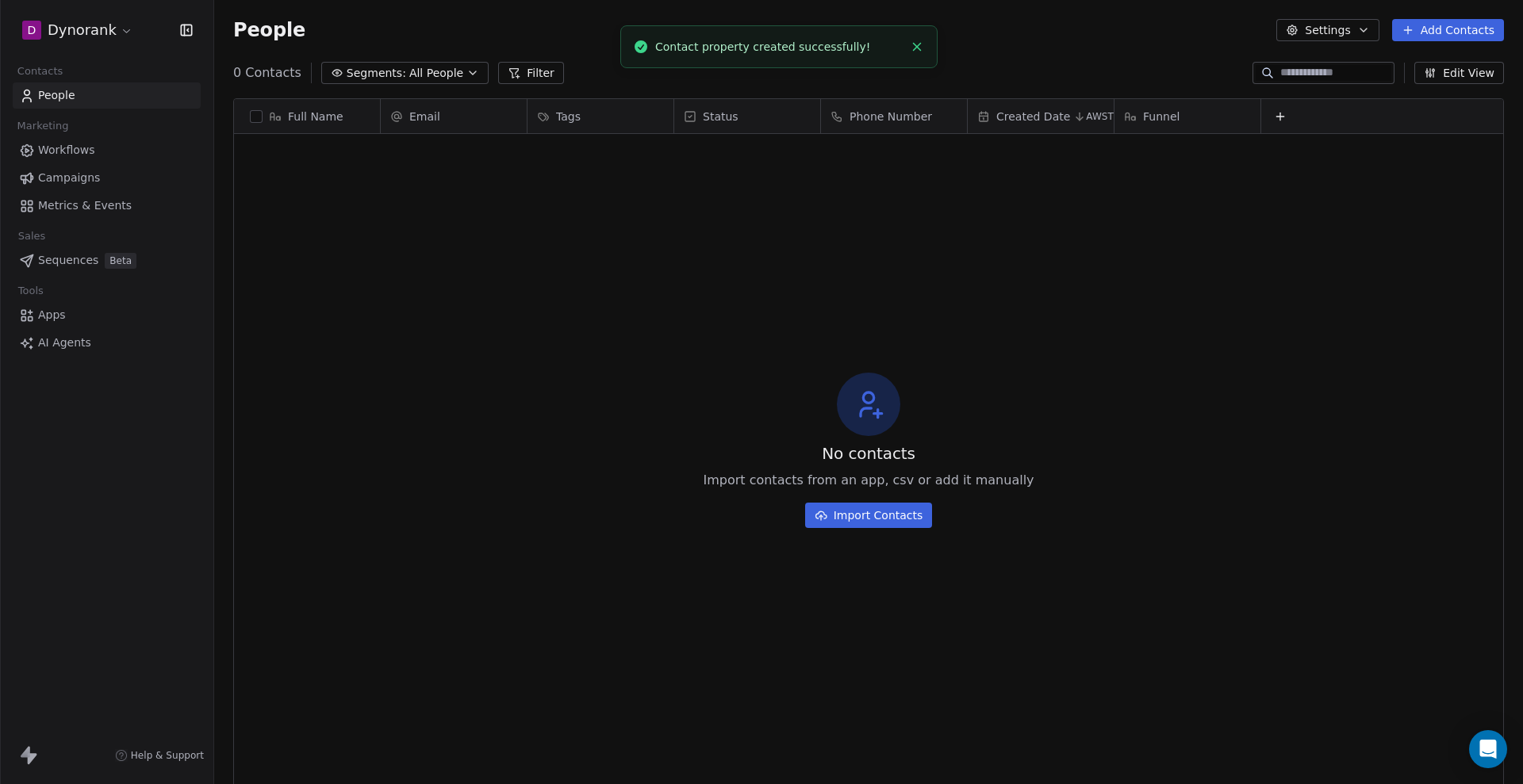
click at [499, 75] on button "Edit View" at bounding box center [1458, 72] width 90 height 22
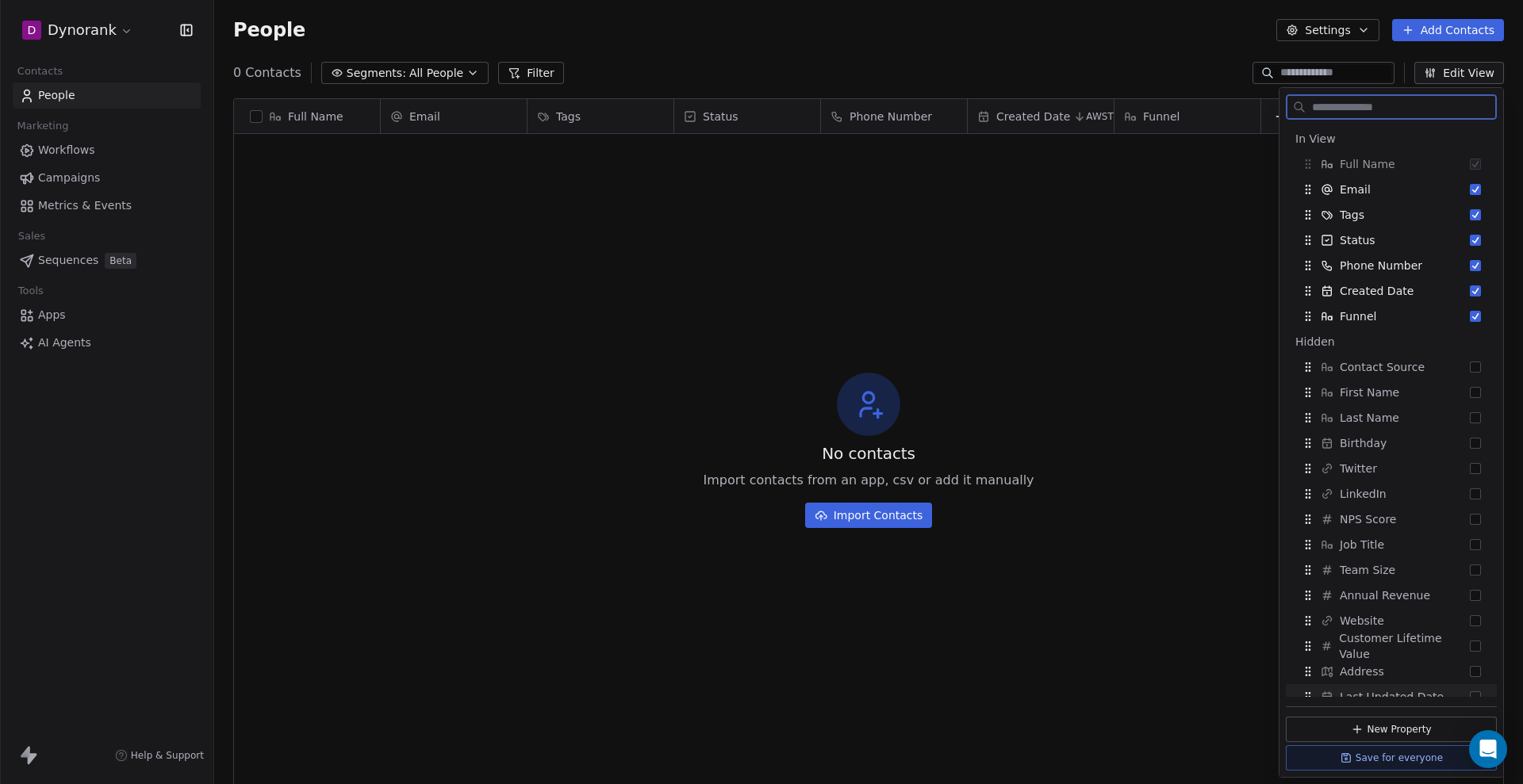
click at [499, 149] on button "New Property" at bounding box center [1391, 729] width 211 height 25
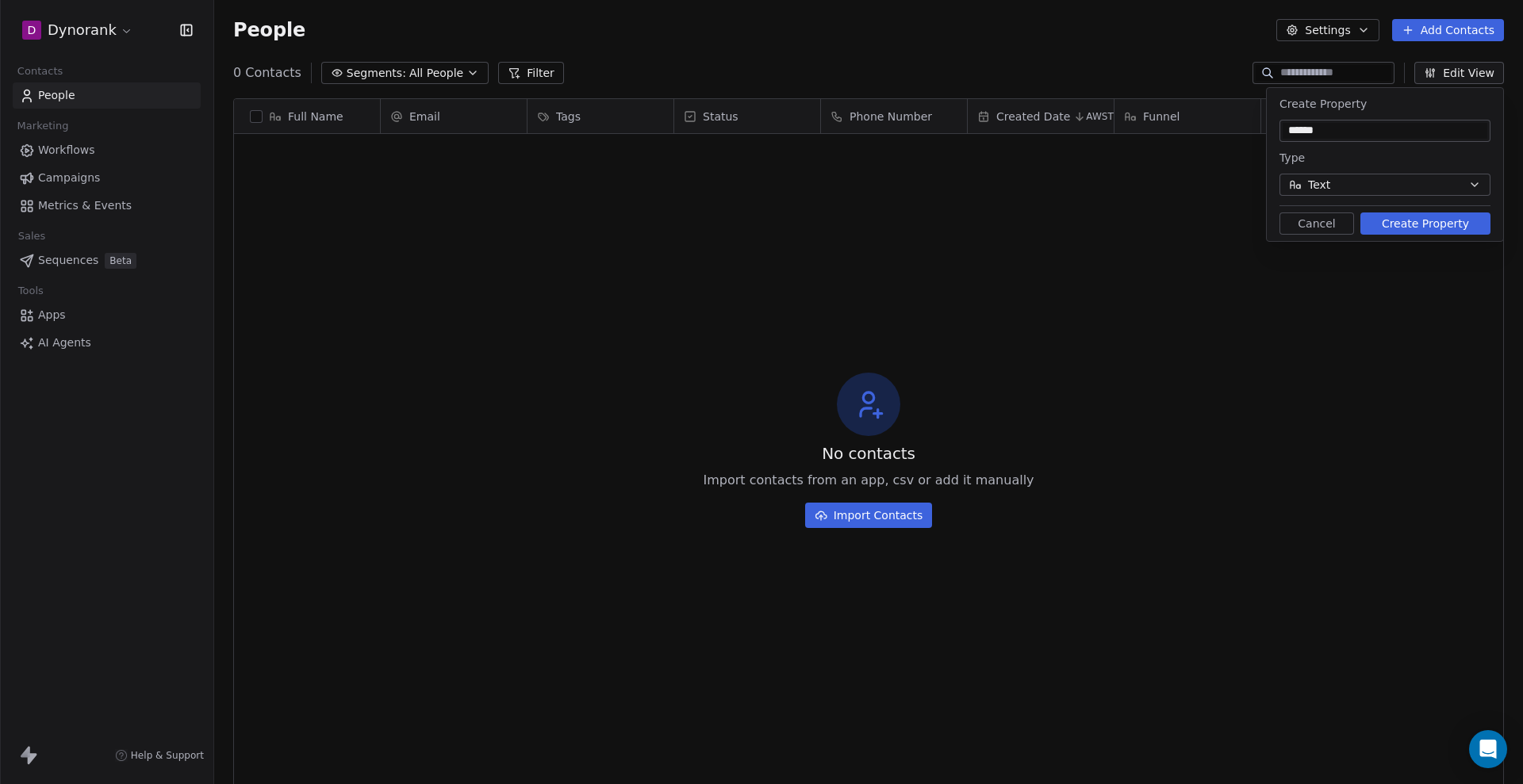
type input "******"
click at [499, 149] on button "Create Property" at bounding box center [1425, 224] width 130 height 22
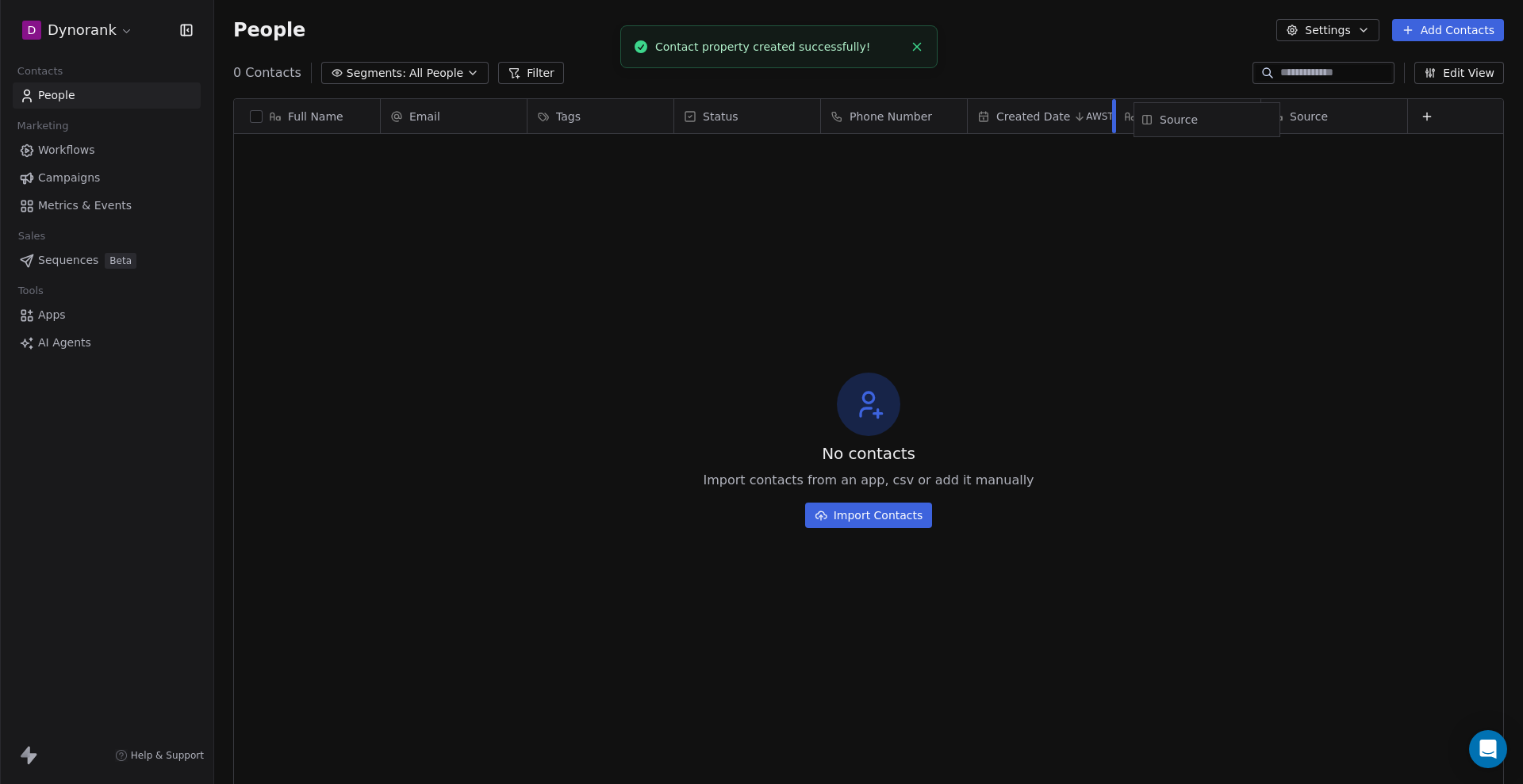
scroll to position [0, 16]
drag, startPoint x: 1313, startPoint y: 109, endPoint x: 1260, endPoint y: 111, distance: 53.0
click at [499, 111] on div "Full Name Email Tags Status Phone Number Created Date AWST Funnel Source Source…" at bounding box center [869, 118] width 1269 height 38
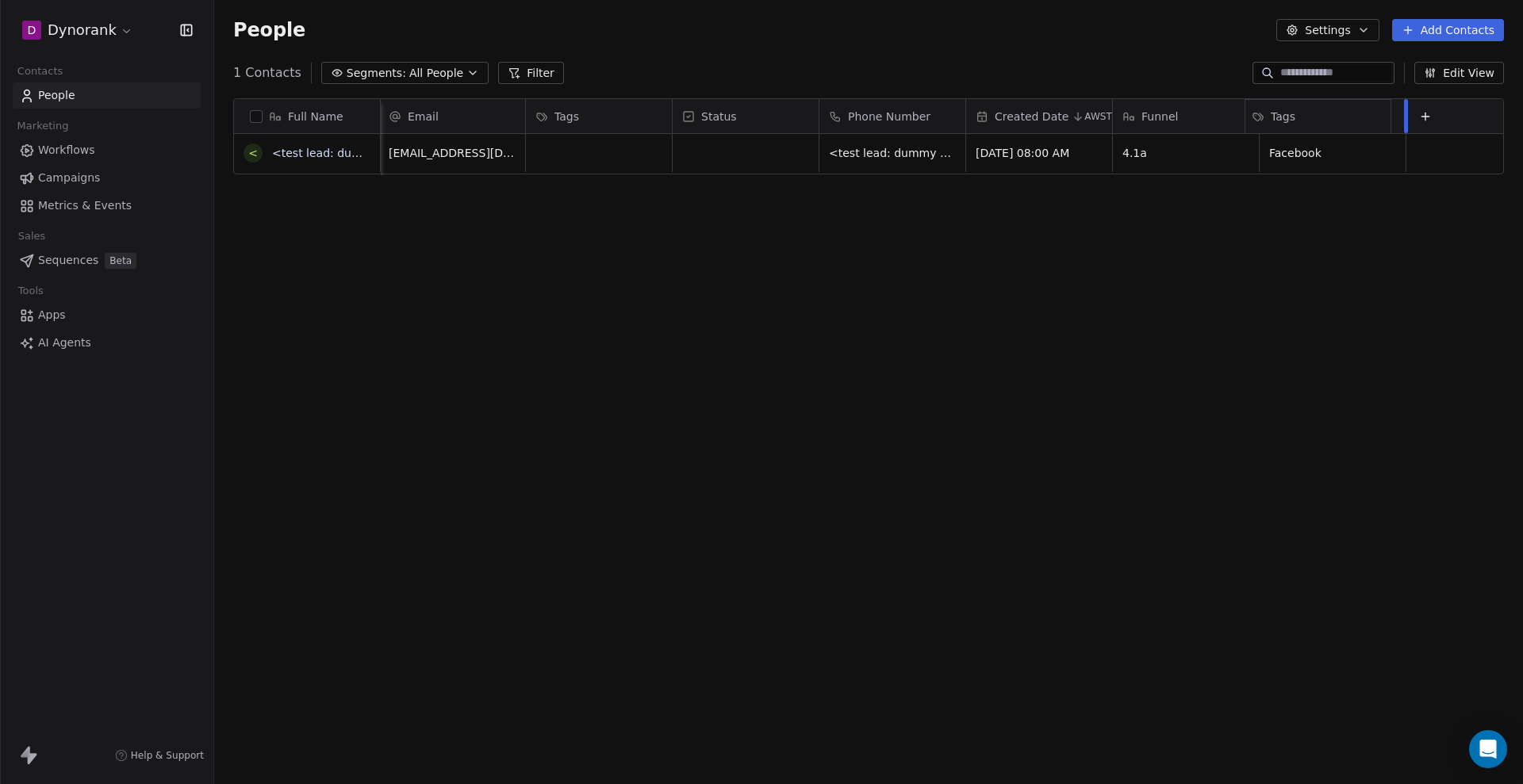
drag, startPoint x: 575, startPoint y: 114, endPoint x: 1351, endPoint y: 115, distance: 776.0
click at [499, 115] on div "Full Name < <test lead: dummy data for full_name> Email Tags Status Phone Numbe…" at bounding box center [869, 137] width 1269 height 76
drag, startPoint x: 581, startPoint y: 116, endPoint x: 1304, endPoint y: 134, distance: 723.2
click at [499, 108] on div "Full Name < <test lead: dummy data for full_name> Email Status Phone Number Cre…" at bounding box center [869, 137] width 1269 height 76
drag, startPoint x: 414, startPoint y: 112, endPoint x: 440, endPoint y: 112, distance: 26.0
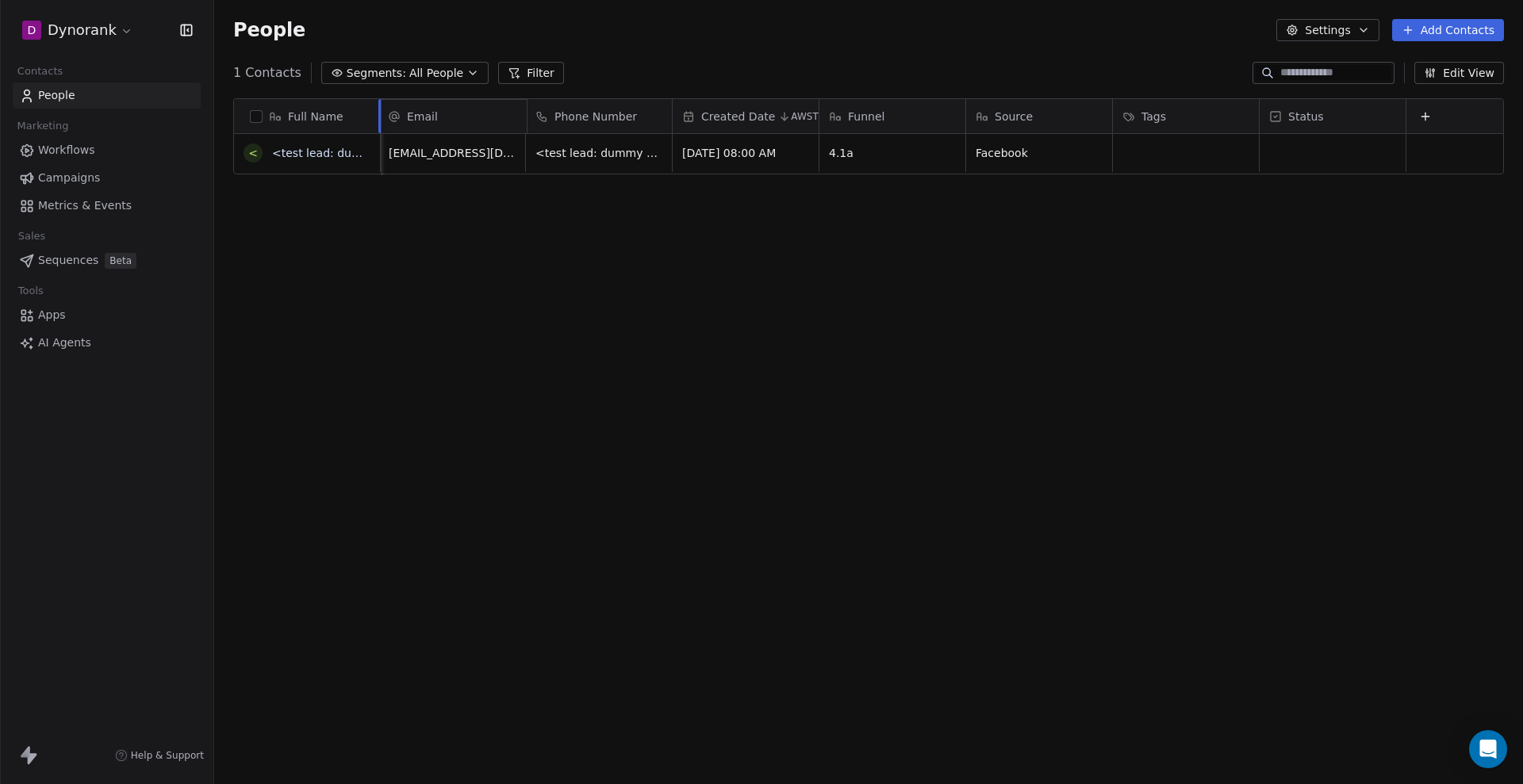
click at [440, 112] on div "Full Name < <test lead: dummy data for full_name> Email Phone Number Created Da…" at bounding box center [869, 137] width 1269 height 76
click at [499, 149] on div "Full Name < <test lead: dummy data for full_name> Email Phone Number Created Da…" at bounding box center [869, 430] width 1308 height 689
click at [118, 20] on html "D Dynorank Contacts People Marketing Workflows Campaigns Metrics & Events Sales…" at bounding box center [761, 392] width 1523 height 784
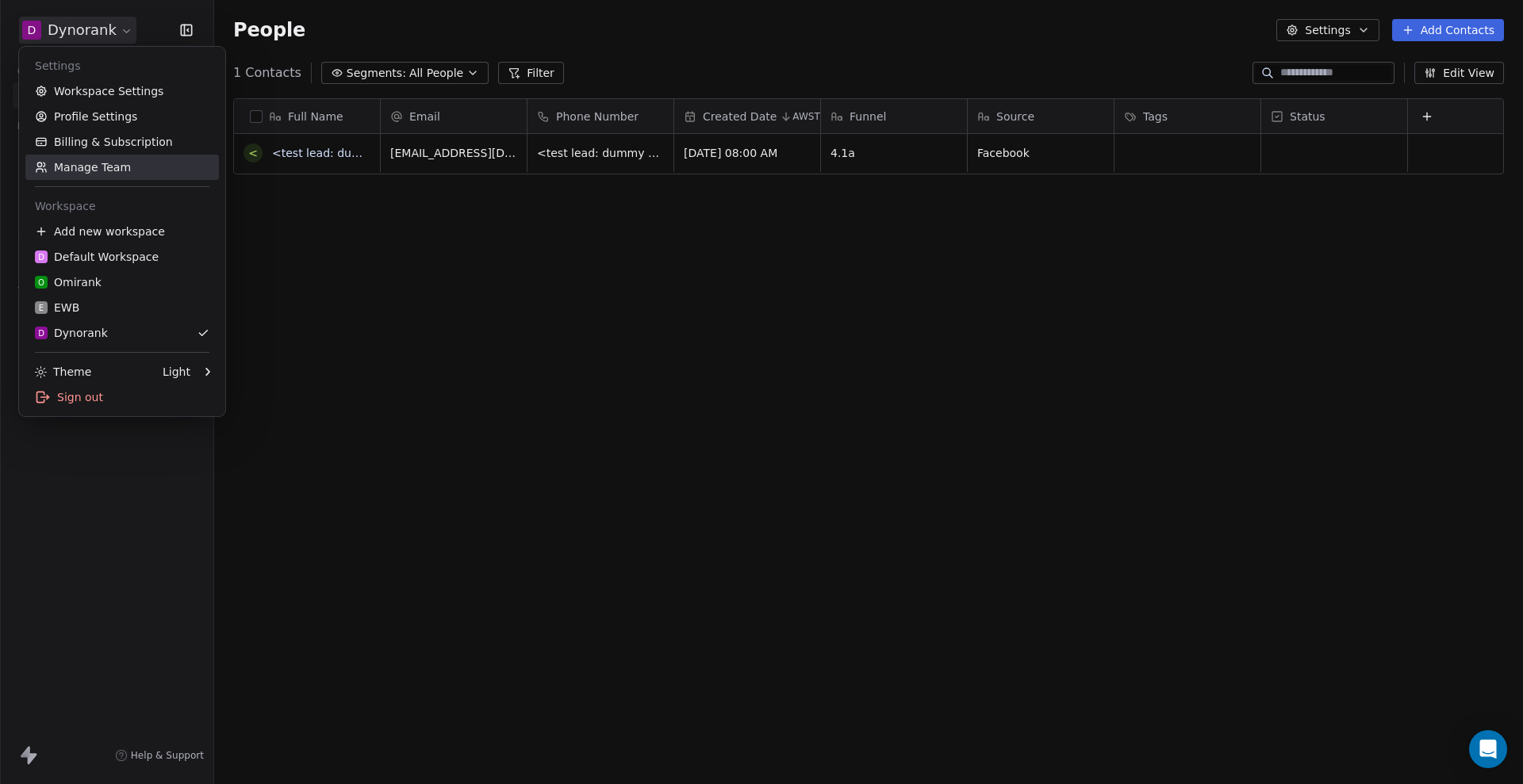
click at [128, 149] on link "Manage Team" at bounding box center [122, 167] width 193 height 25
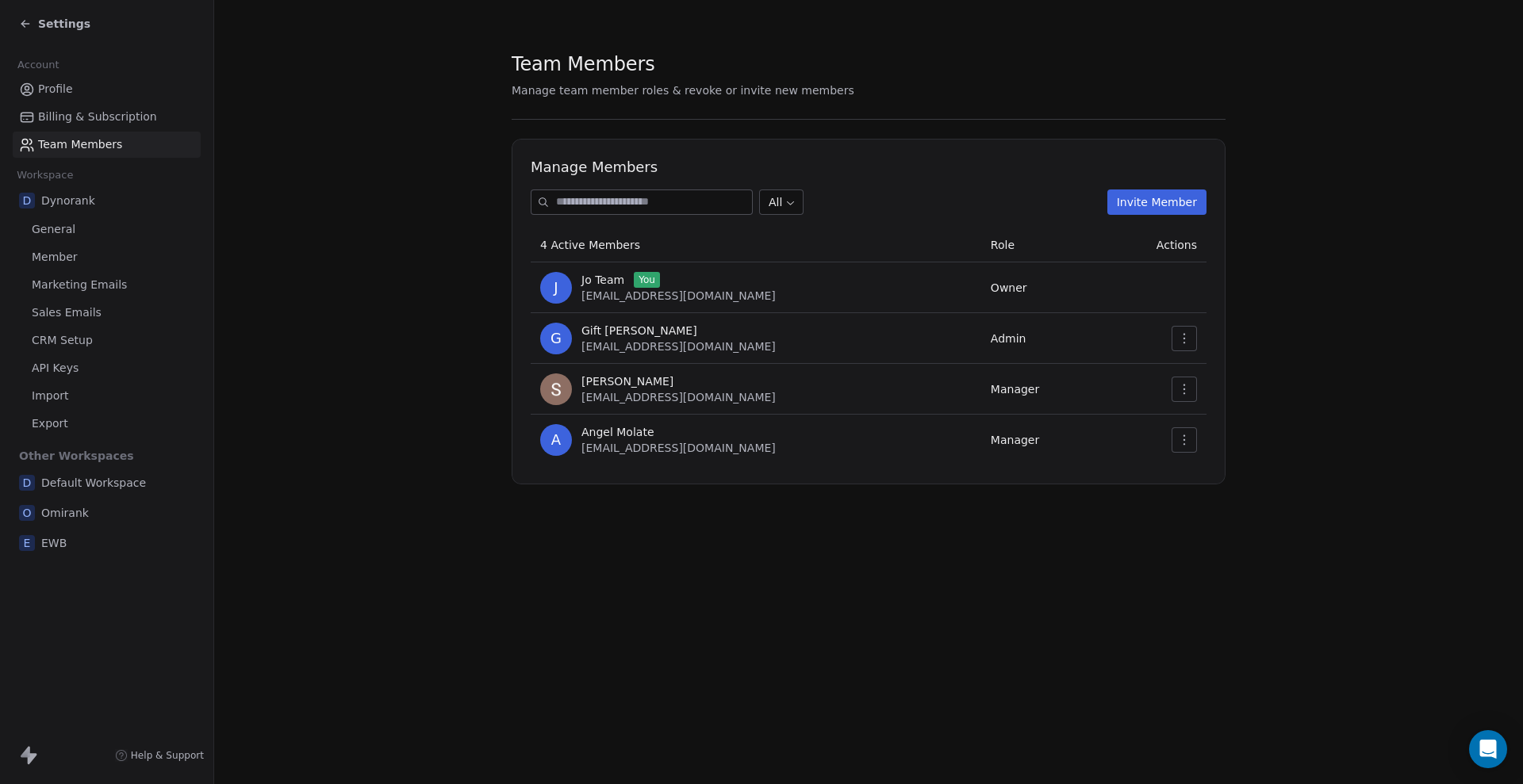
click at [499, 149] on icon "button" at bounding box center [1184, 338] width 12 height 12
click at [499, 149] on div "Remove Member" at bounding box center [1235, 399] width 113 height 25
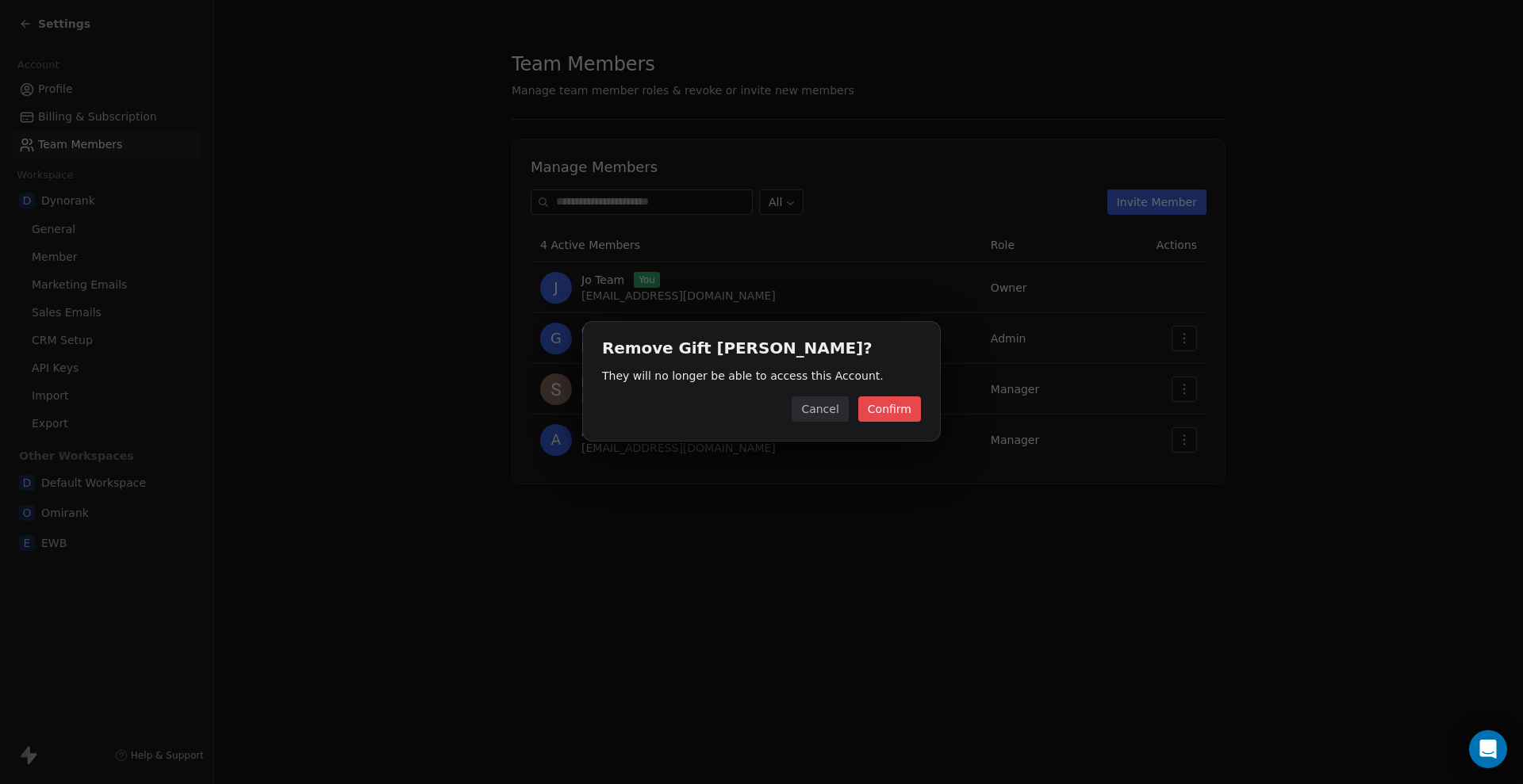
click at [499, 149] on button "Confirm" at bounding box center [889, 408] width 62 height 25
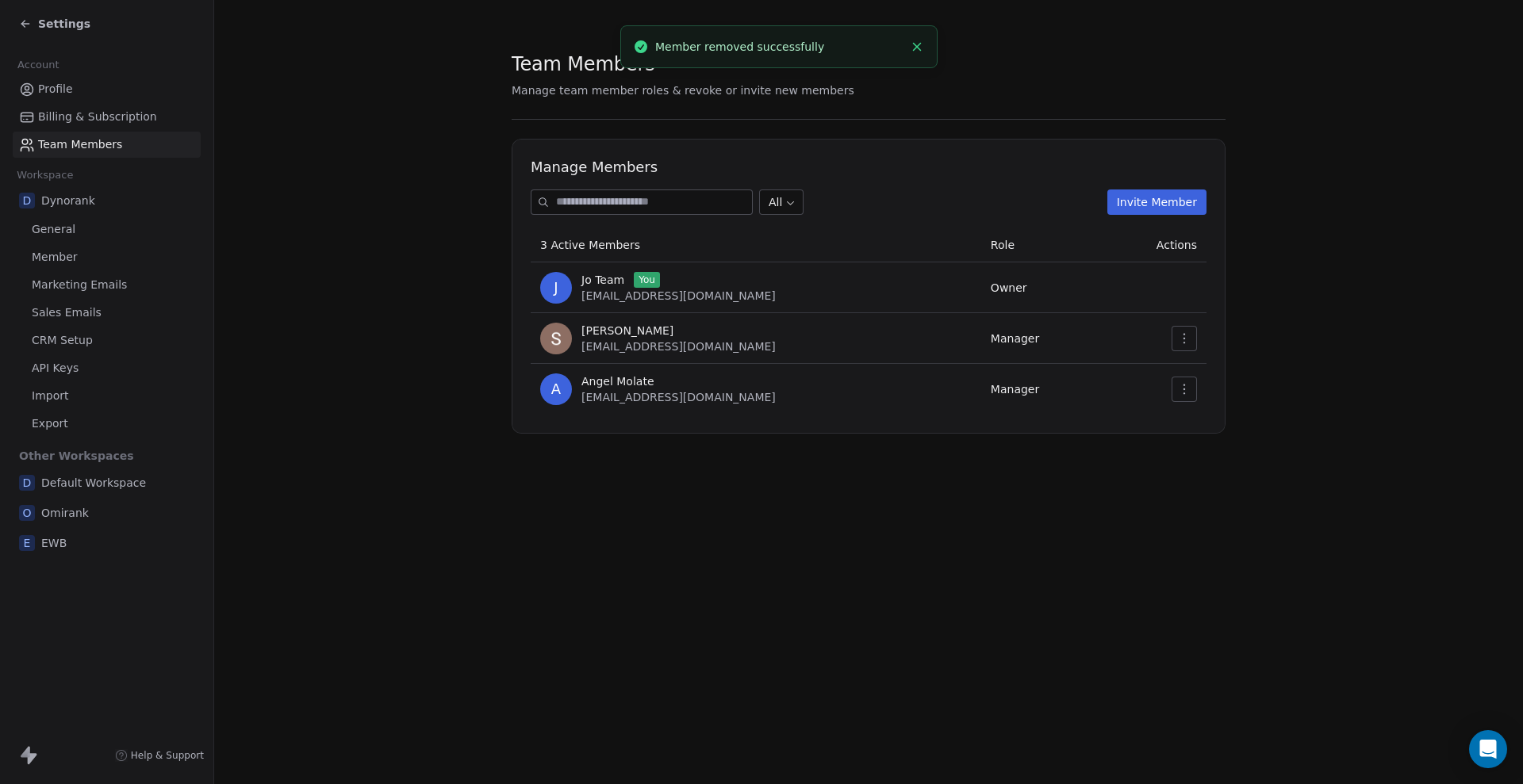
click at [499, 149] on icon "button" at bounding box center [1184, 338] width 12 height 12
click at [499, 149] on td at bounding box center [1153, 390] width 105 height 51
click at [499, 149] on button "button" at bounding box center [1184, 389] width 25 height 25
click at [499, 149] on div "Remove Member" at bounding box center [1235, 450] width 113 height 25
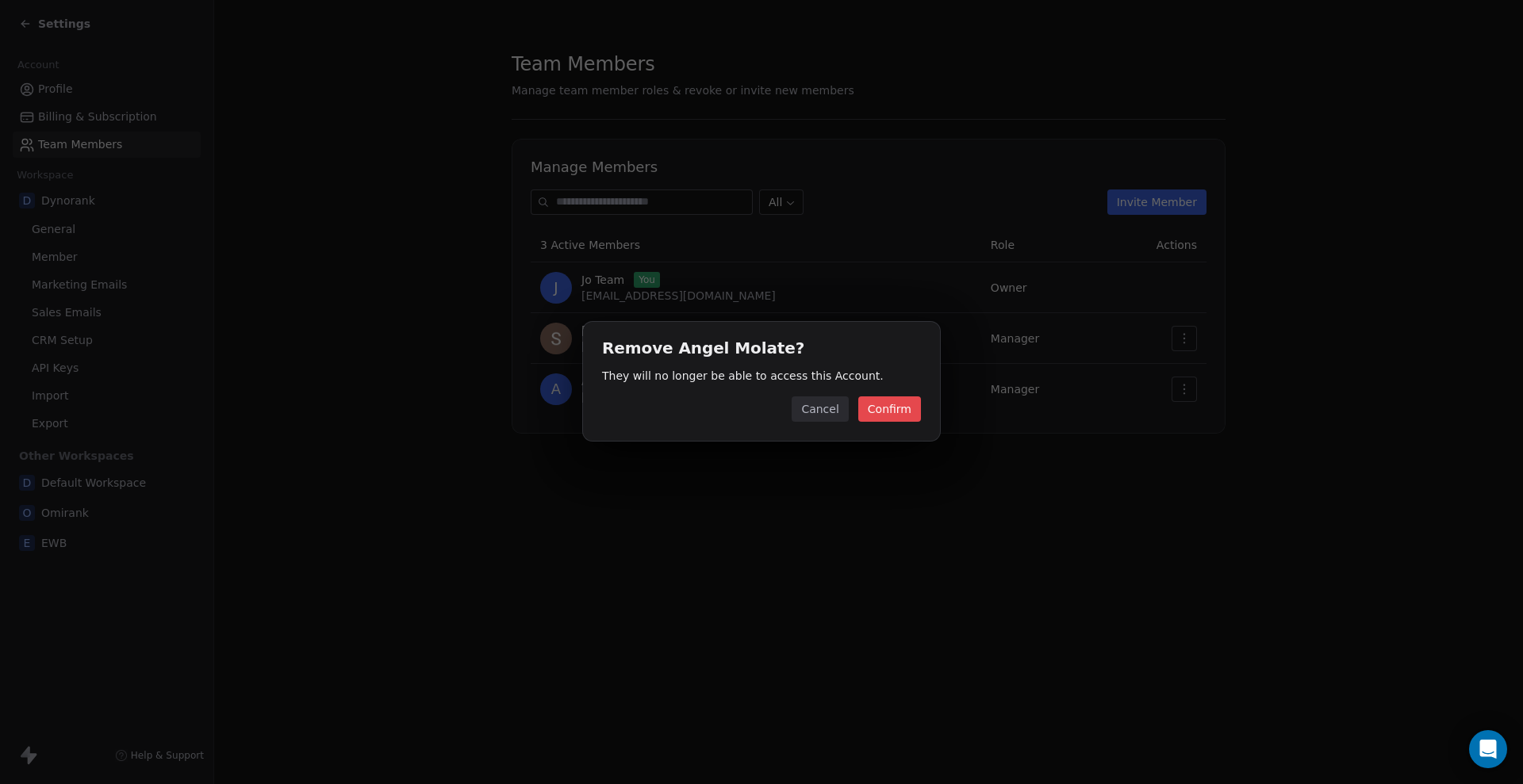
click at [499, 149] on button "Confirm" at bounding box center [889, 408] width 62 height 25
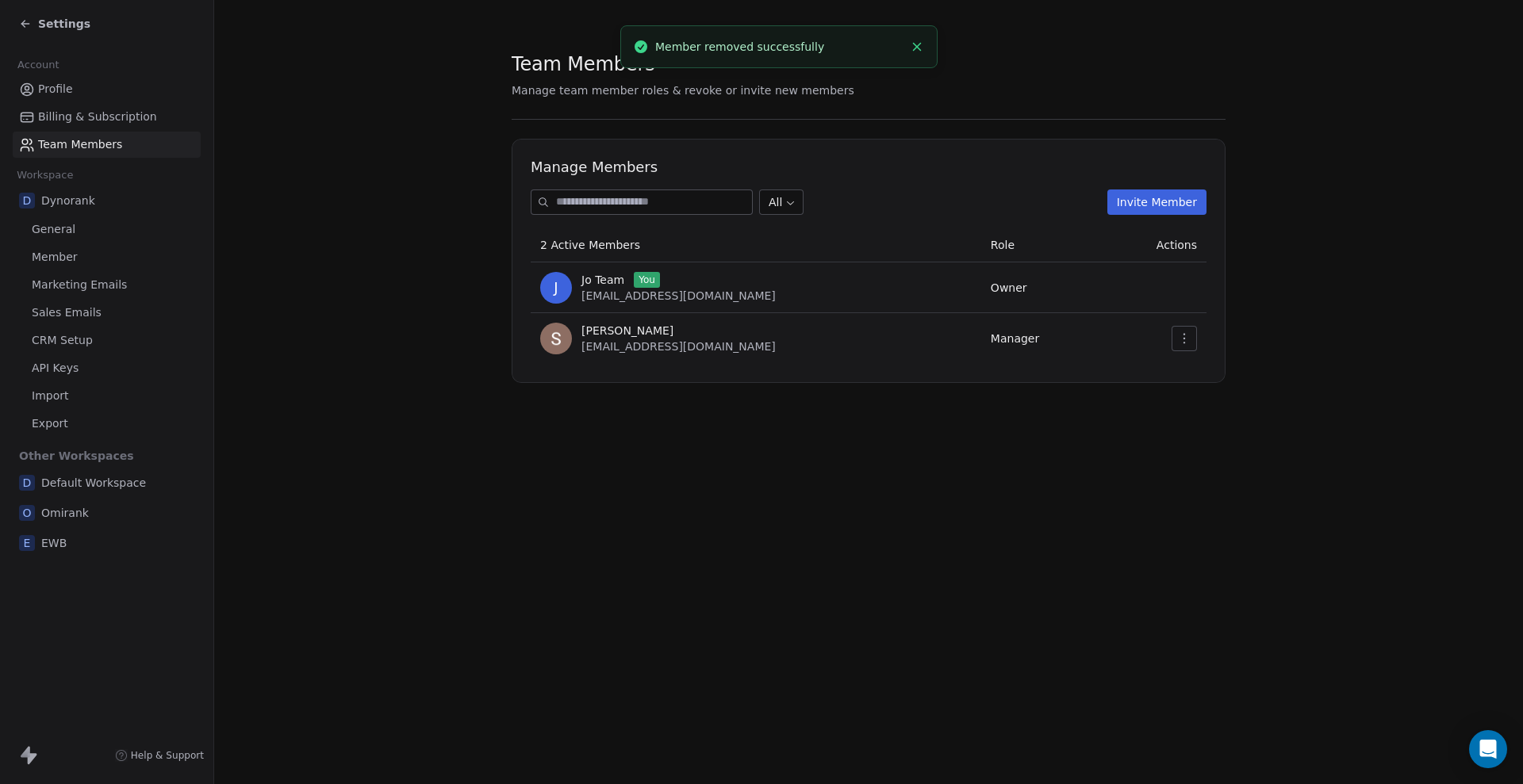
click at [499, 149] on icon "button" at bounding box center [1184, 338] width 12 height 12
click at [499, 149] on div "Update" at bounding box center [1235, 373] width 113 height 25
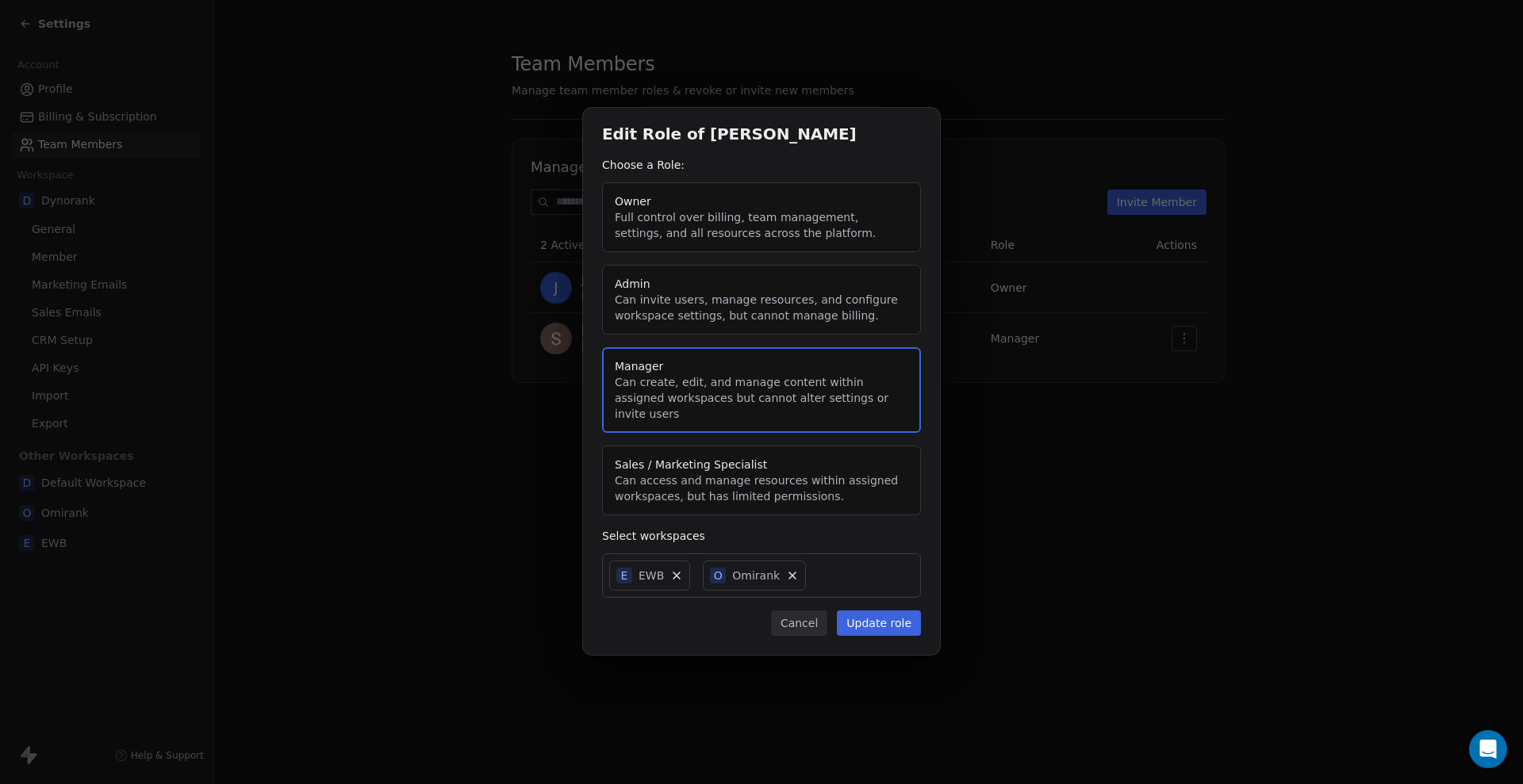
click at [499, 149] on div "E EWB O Omirank" at bounding box center [761, 576] width 319 height 44
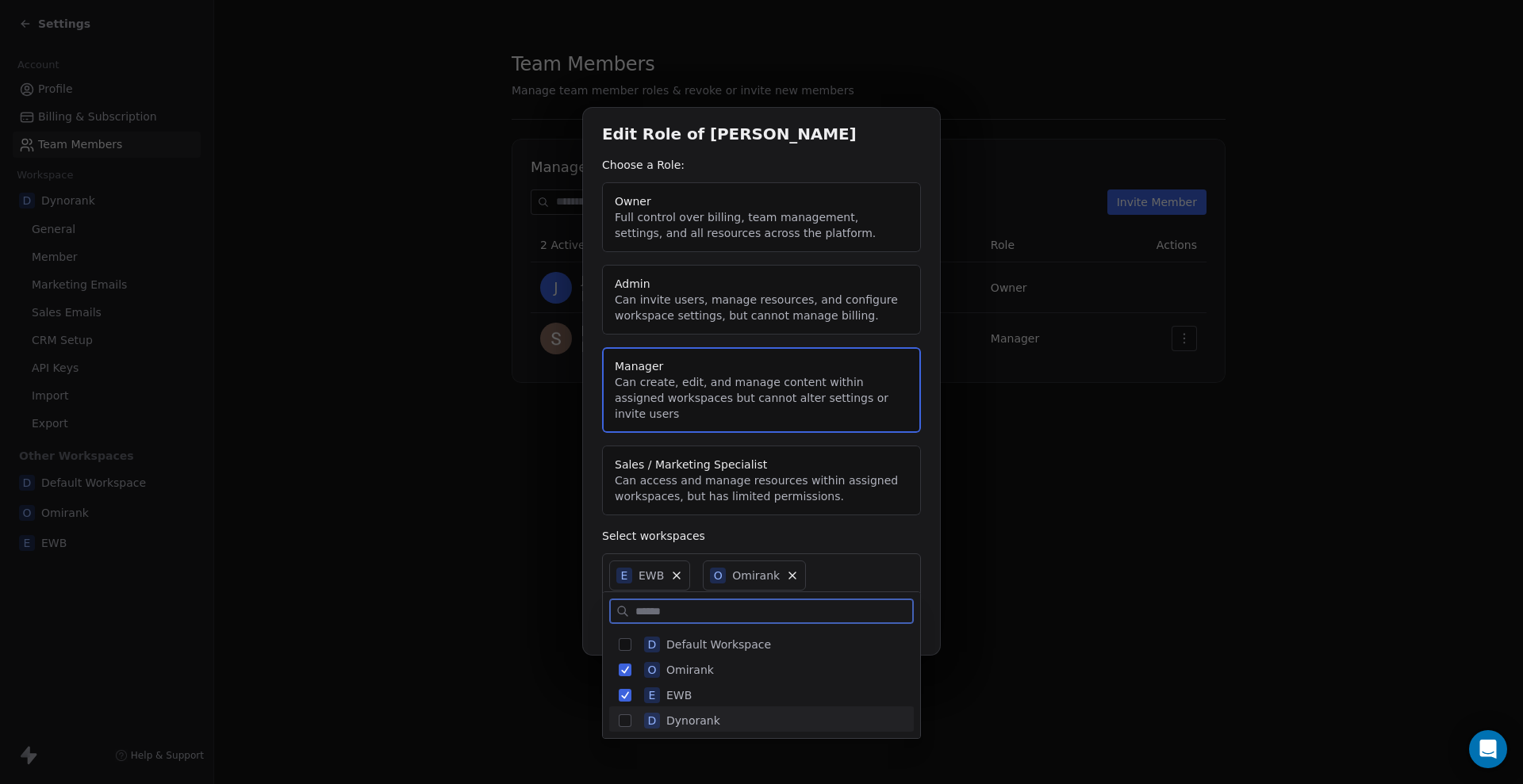
click at [499, 149] on button "Suggestions" at bounding box center [625, 720] width 12 height 12
click at [499, 149] on div "Edit Role of [PERSON_NAME] Choose a Role: Owner Full control over billing, team…" at bounding box center [761, 392] width 1523 height 620
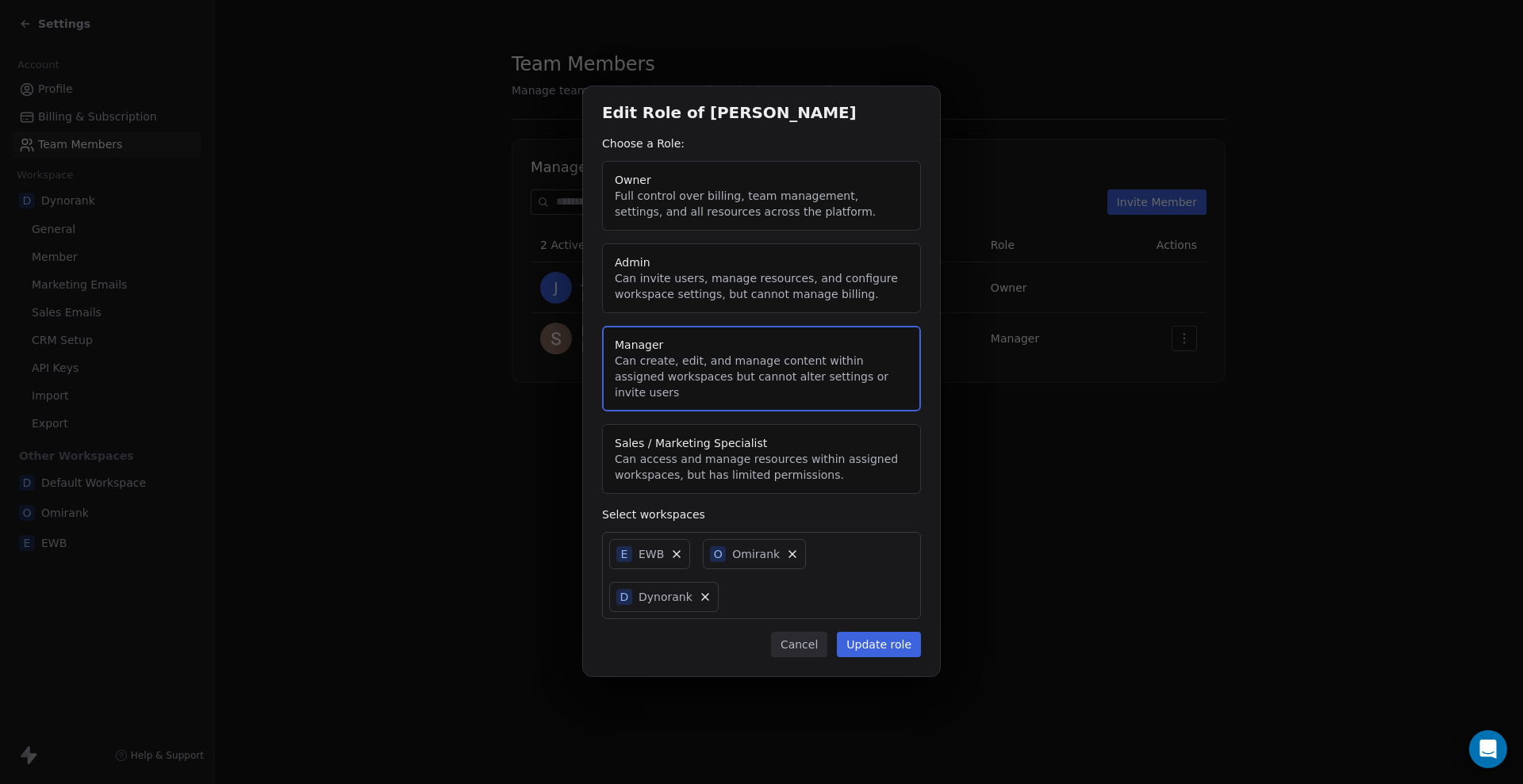
click at [499, 149] on button "Admin Can invite users, manage resources, and configure workspace settings, but…" at bounding box center [761, 278] width 319 height 70
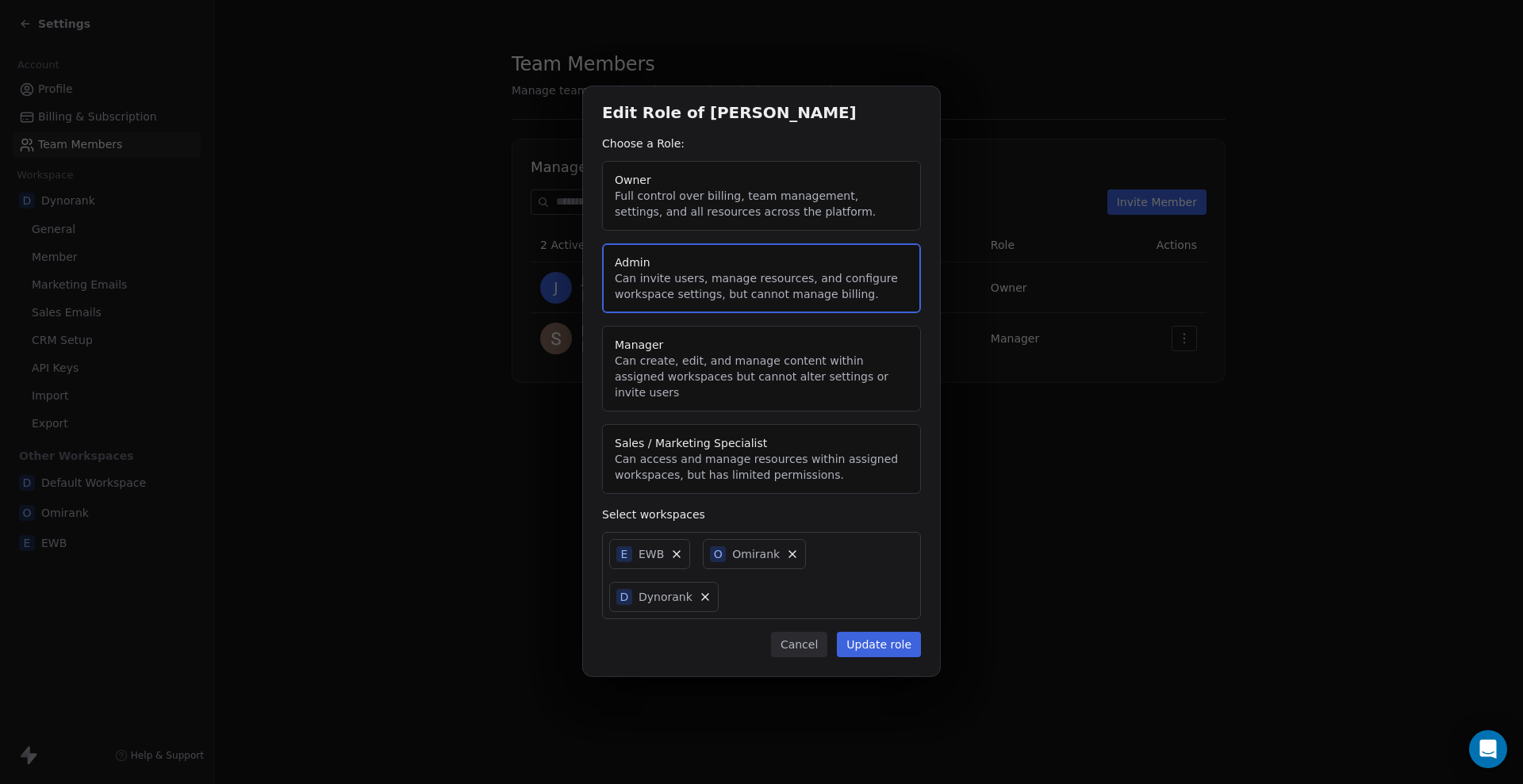
click at [499, 149] on button "Update role" at bounding box center [879, 644] width 84 height 25
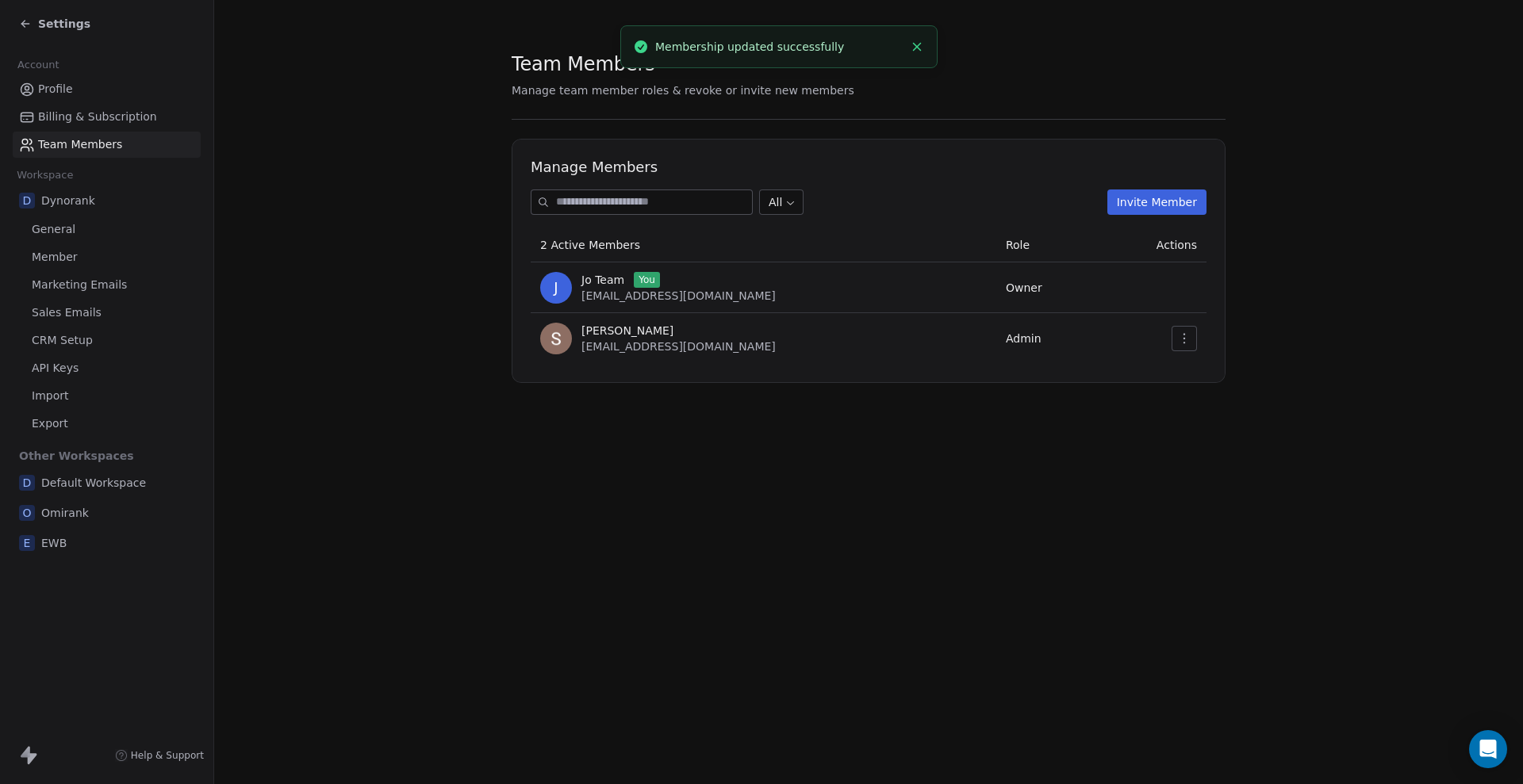
click at [112, 145] on span "Team Members" at bounding box center [80, 145] width 84 height 16
click at [118, 149] on div "D Dynorank" at bounding box center [106, 201] width 188 height 29
click at [65, 149] on span "Dynorank" at bounding box center [68, 200] width 54 height 16
click at [63, 149] on span "General" at bounding box center [53, 229] width 44 height 16
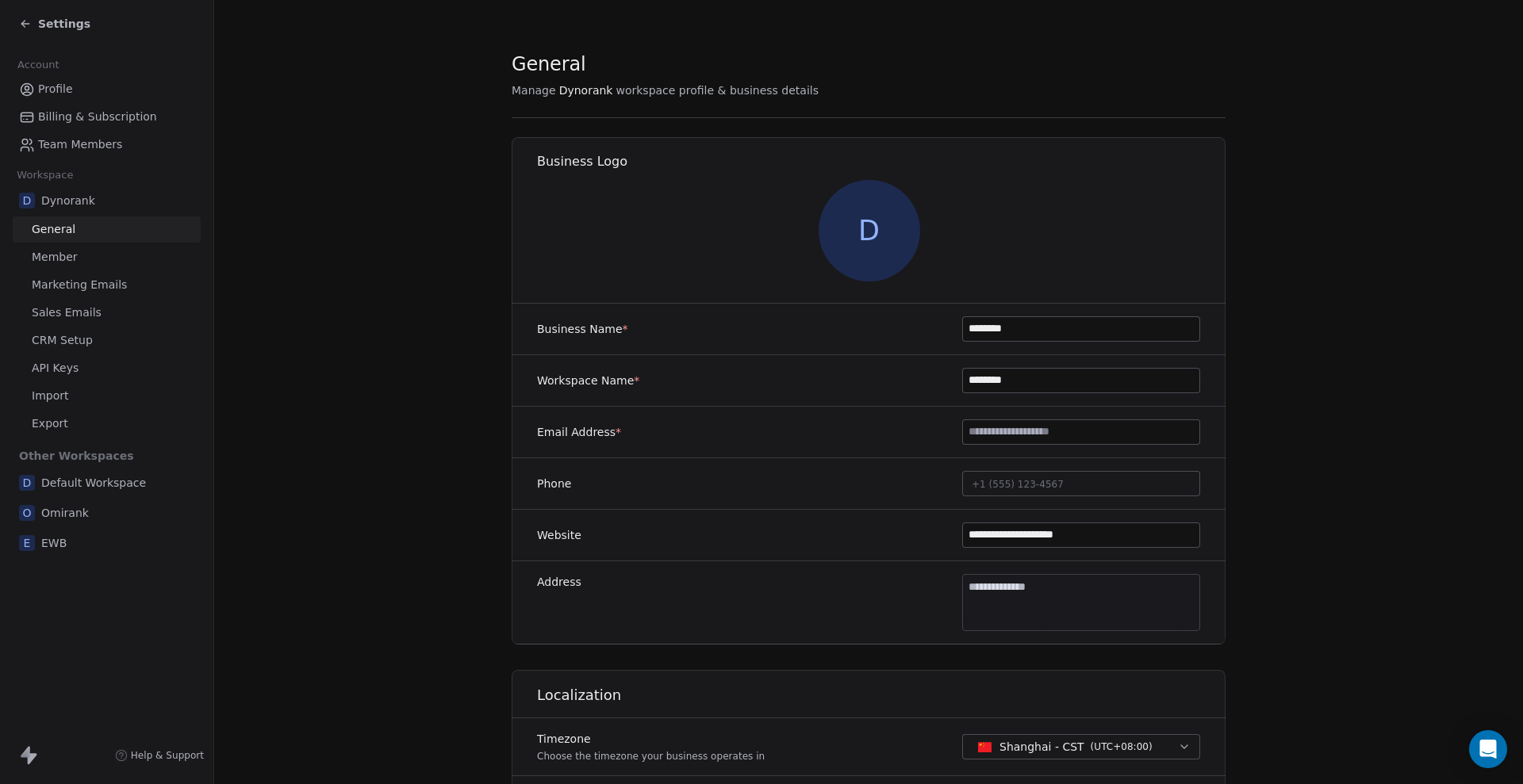
click at [65, 149] on span "Dynorank" at bounding box center [68, 200] width 54 height 16
click at [21, 23] on icon at bounding box center [25, 23] width 12 height 12
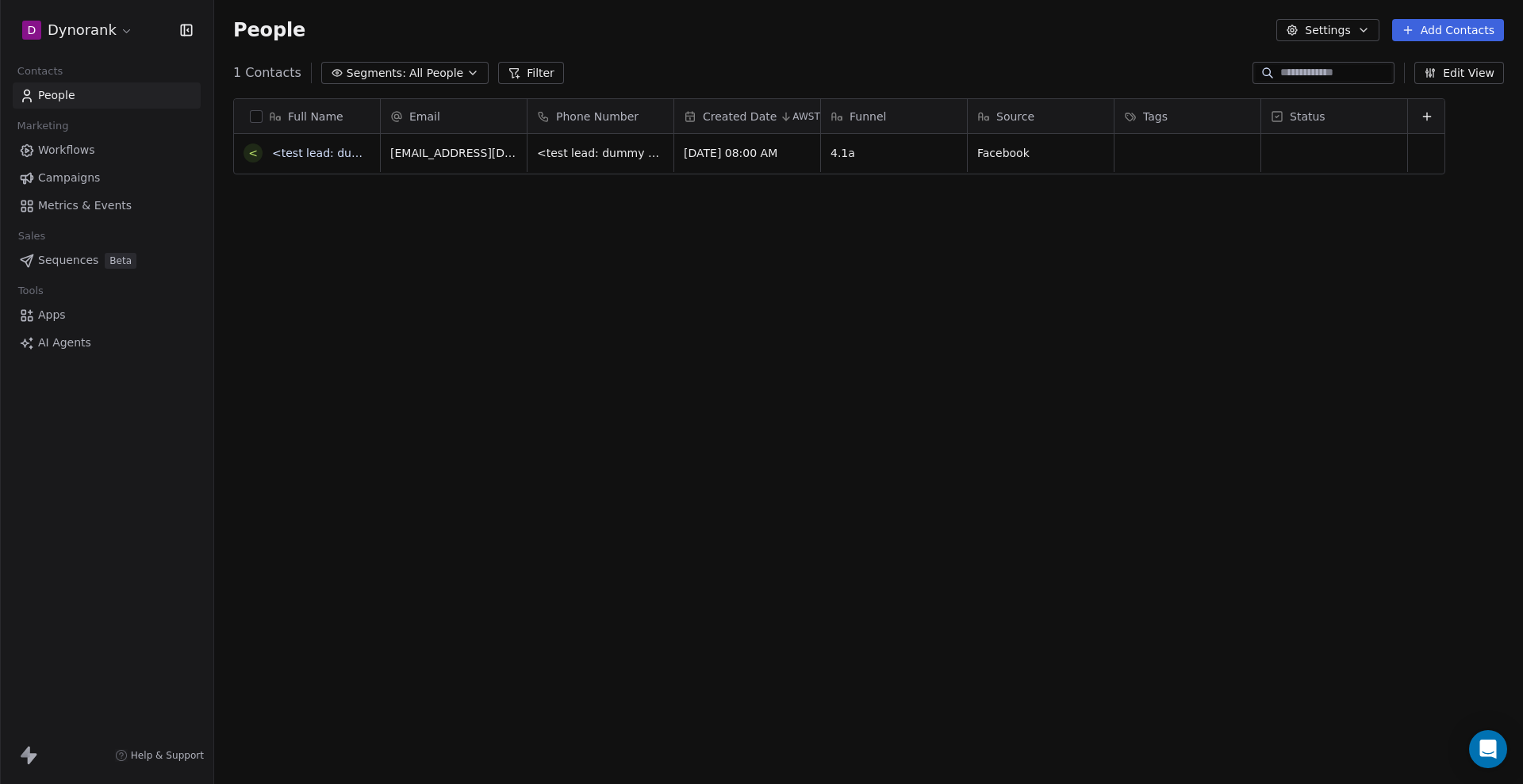
scroll to position [676, 1294]
click at [115, 30] on html "D Dynorank Contacts People Marketing Workflows Campaigns Metrics & Events Sales…" at bounding box center [761, 392] width 1523 height 784
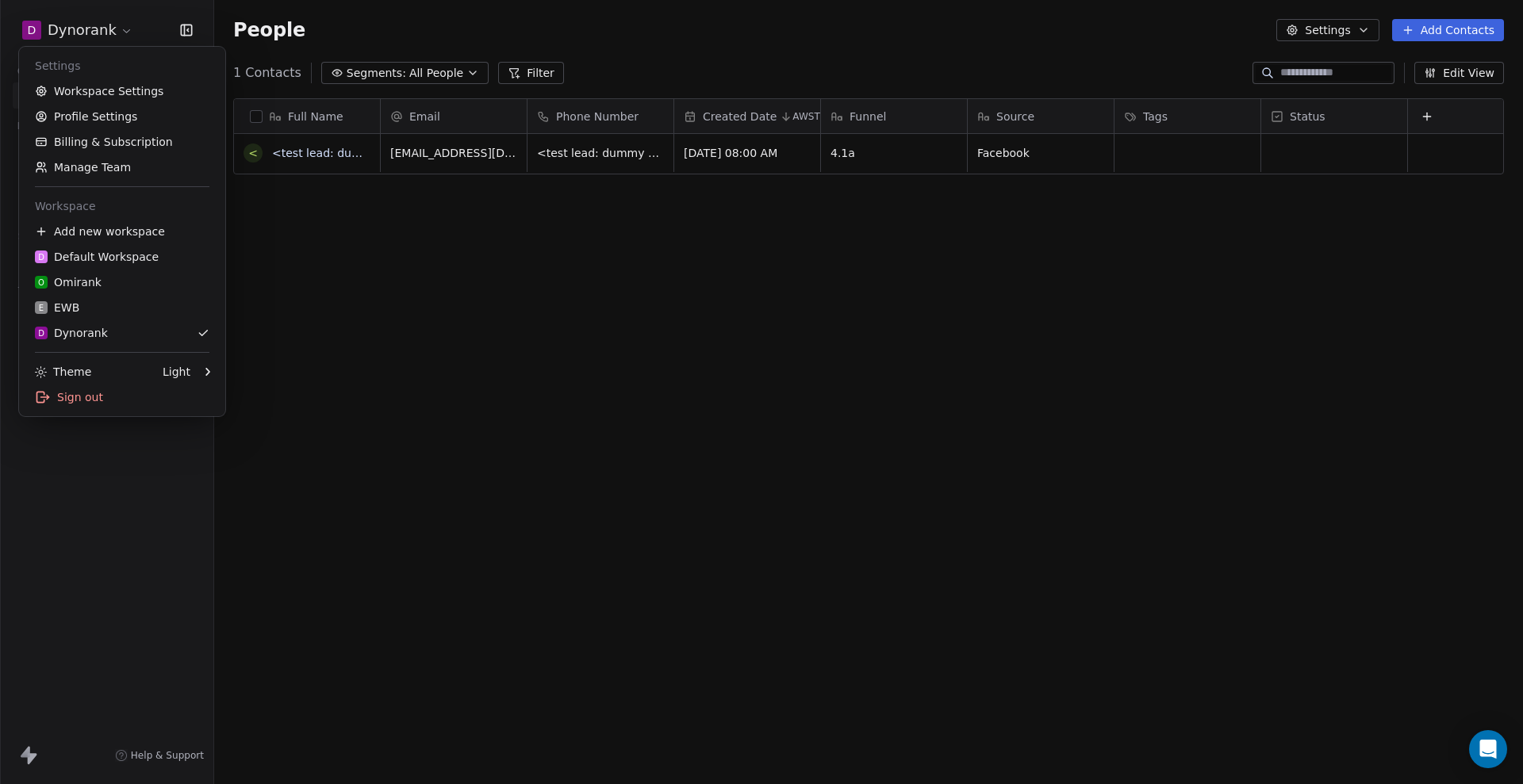
click at [457, 149] on html "D Dynorank Contacts People Marketing Workflows Campaigns Metrics & Events Sales…" at bounding box center [761, 392] width 1523 height 784
